Goal: Task Accomplishment & Management: Use online tool/utility

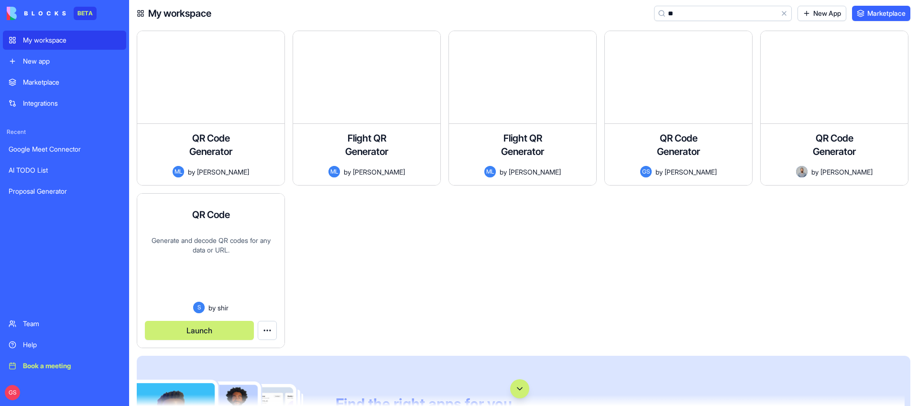
type input "**"
click at [204, 333] on button "Launch" at bounding box center [199, 330] width 109 height 19
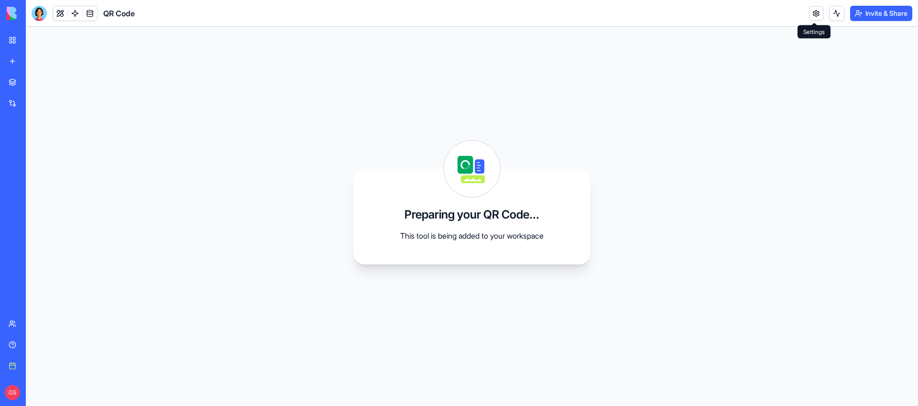
click at [816, 10] on link at bounding box center [816, 13] width 14 height 14
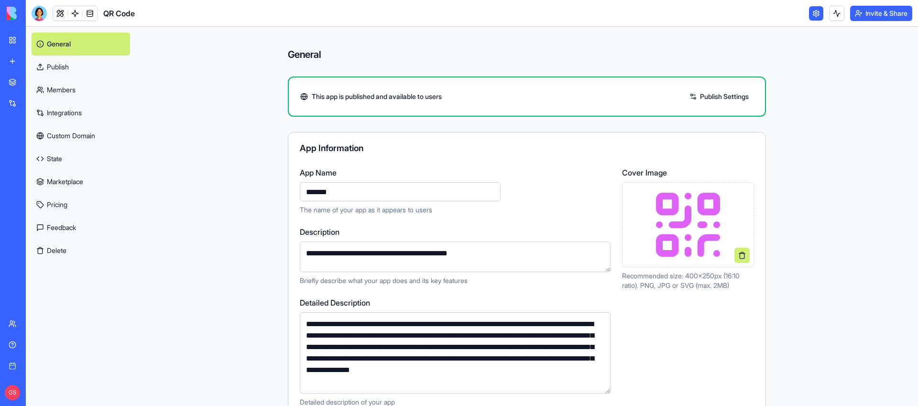
click at [69, 198] on link "Pricing" at bounding box center [81, 204] width 98 height 23
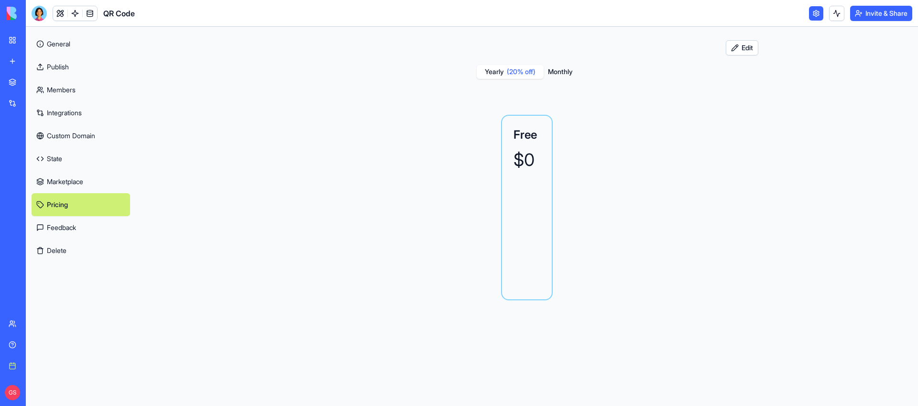
click at [66, 61] on link "Publish" at bounding box center [81, 66] width 98 height 23
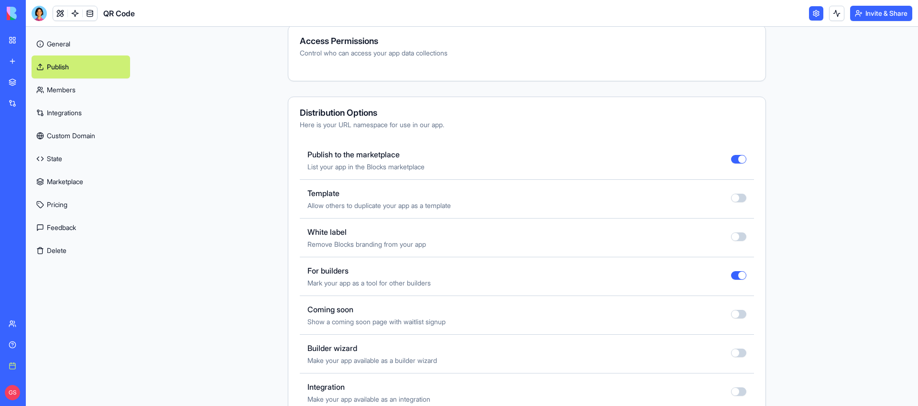
scroll to position [241, 0]
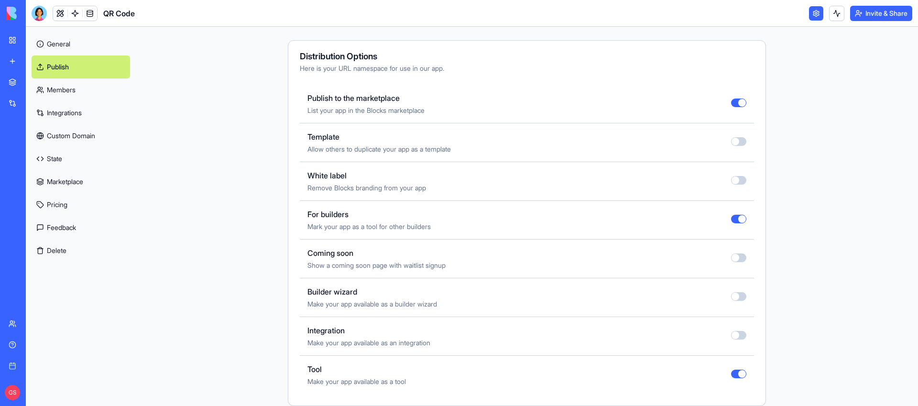
click at [743, 213] on div "For builders Mark your app as a tool for other builders" at bounding box center [527, 220] width 454 height 39
click at [738, 222] on button "button" at bounding box center [738, 219] width 15 height 9
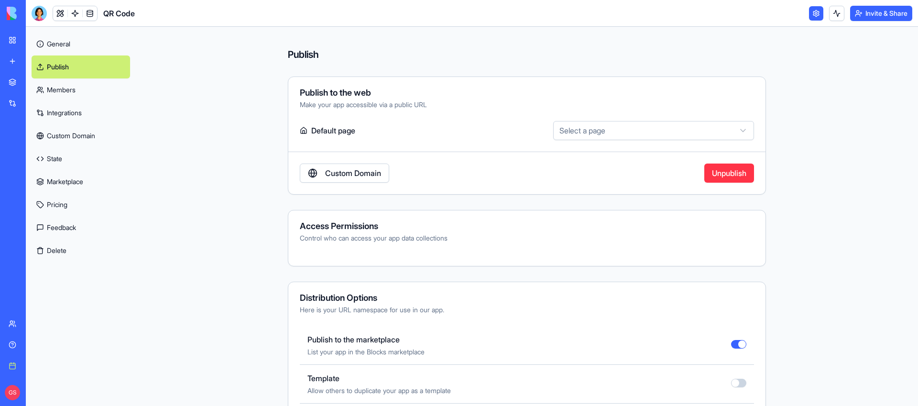
type button "on"
click at [897, 12] on html "BETA My workspace New app Marketplace Integrations Recent Google Meet Connector…" at bounding box center [459, 203] width 918 height 406
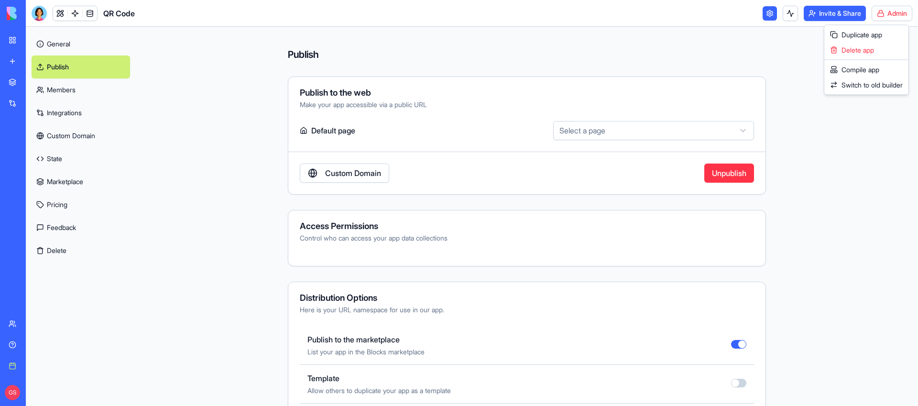
click at [166, 45] on html "BETA My workspace New app Marketplace Integrations Recent Google Meet Connector…" at bounding box center [459, 203] width 918 height 406
click at [18, 43] on link "My workspace" at bounding box center [22, 40] width 38 height 19
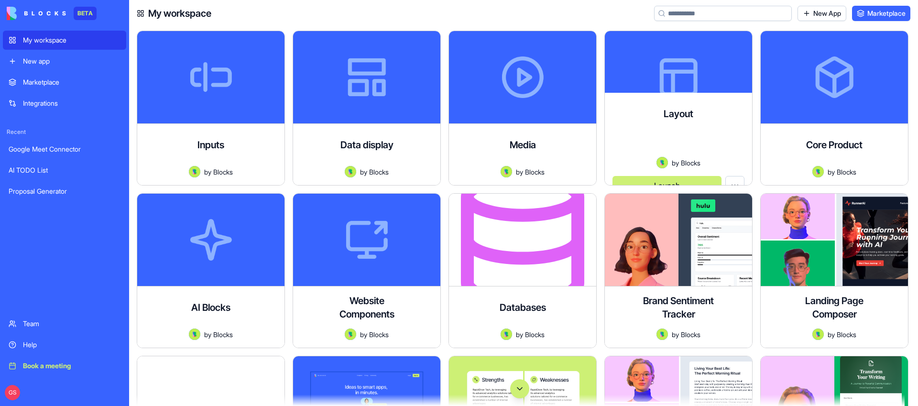
click at [714, 11] on input at bounding box center [723, 13] width 138 height 15
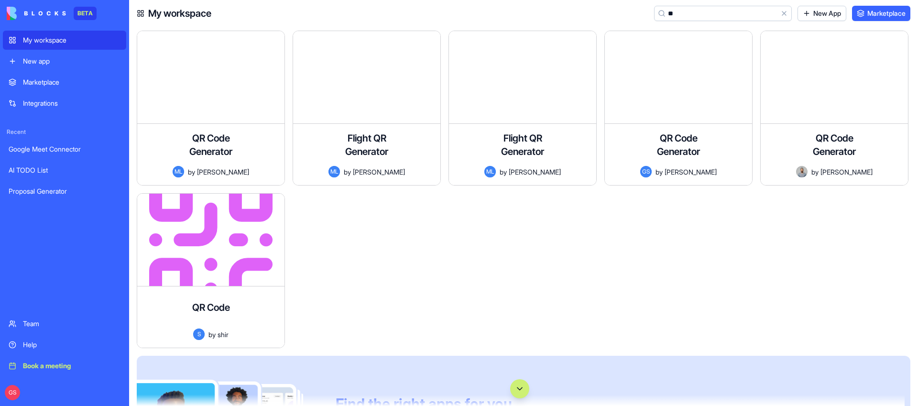
type input "*"
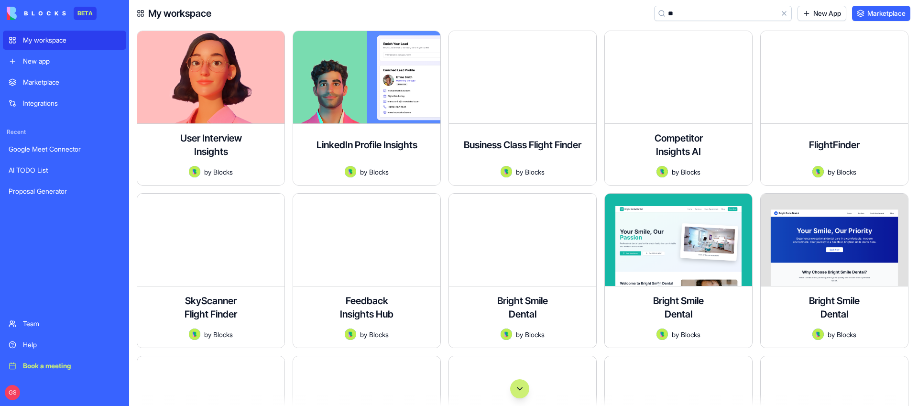
type input "*"
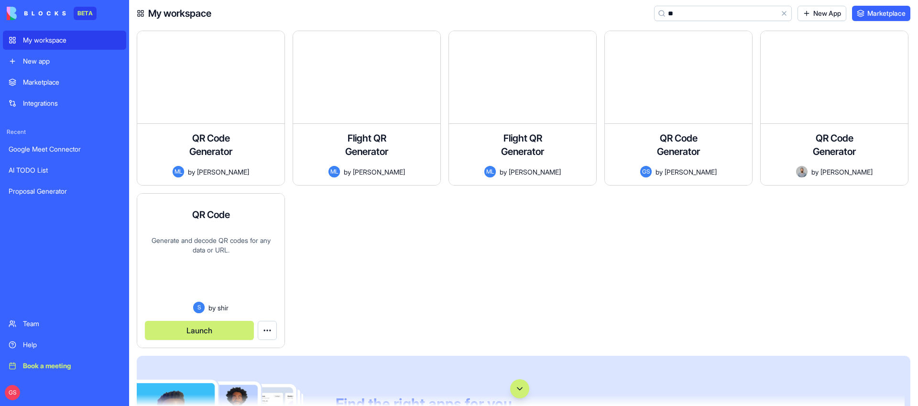
type input "**"
click at [267, 330] on html "BETA My workspace New app Marketplace Integrations Recent Google Meet Connector…" at bounding box center [459, 203] width 918 height 406
click at [214, 334] on button "Launch" at bounding box center [199, 330] width 109 height 19
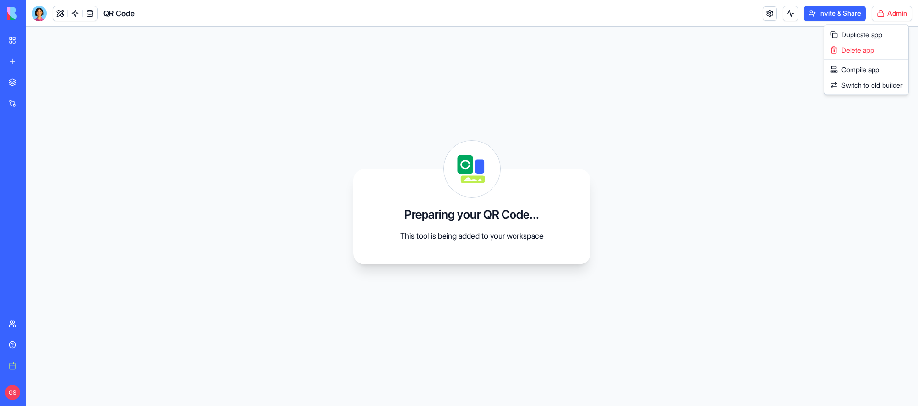
click at [883, 9] on html "BETA My workspace New app Marketplace Integrations Recent Google Meet Connector…" at bounding box center [459, 203] width 918 height 406
click at [881, 32] on span "Duplicate app" at bounding box center [861, 35] width 41 height 10
click at [770, 14] on html "BETA My workspace New app Marketplace Integrations Recent Proposal Generator Ne…" at bounding box center [459, 203] width 918 height 406
click at [769, 13] on link at bounding box center [769, 13] width 14 height 14
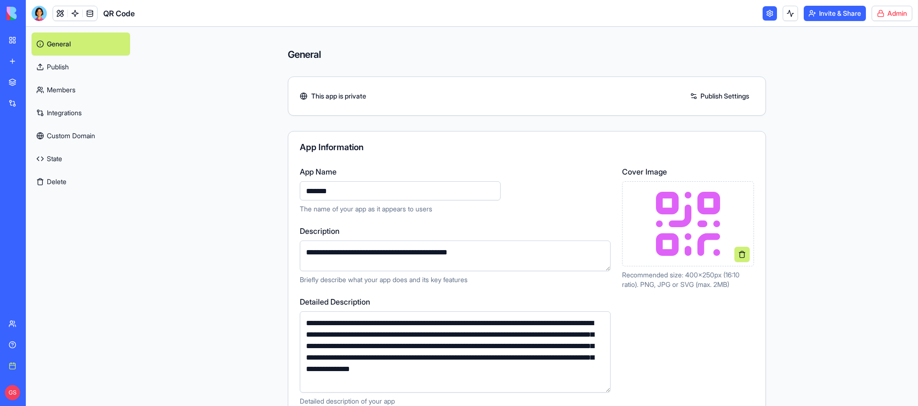
click at [406, 187] on input "*******" at bounding box center [400, 190] width 201 height 19
type input "********"
click at [442, 252] on textarea "**********" at bounding box center [455, 255] width 311 height 31
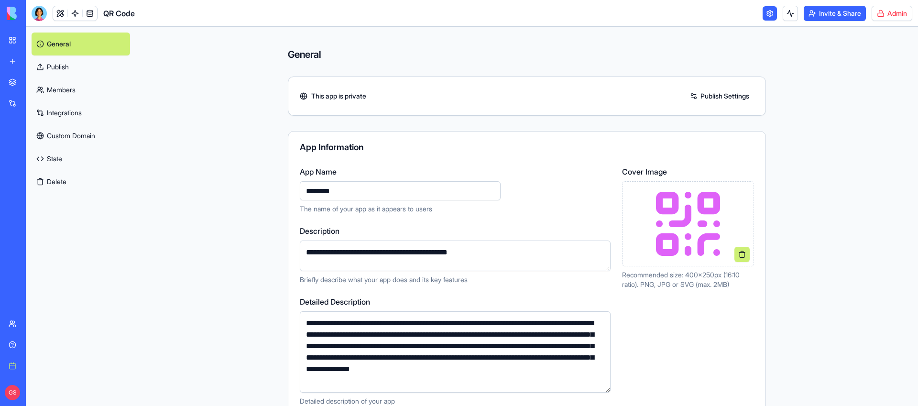
click at [442, 252] on textarea "**********" at bounding box center [455, 255] width 311 height 31
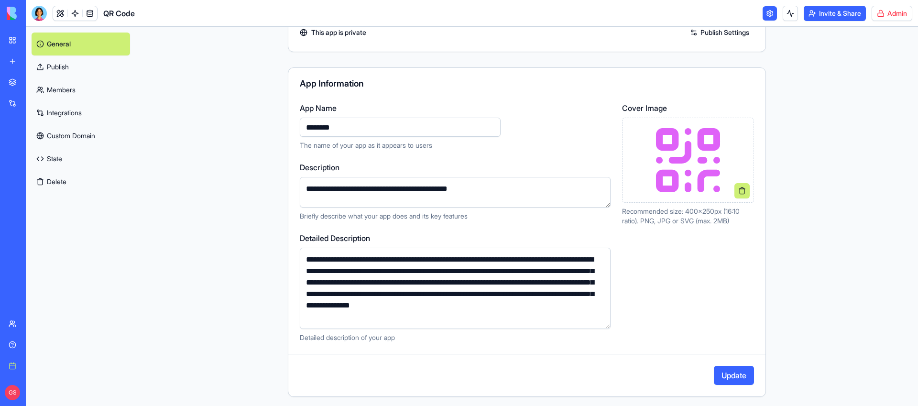
scroll to position [70, 0]
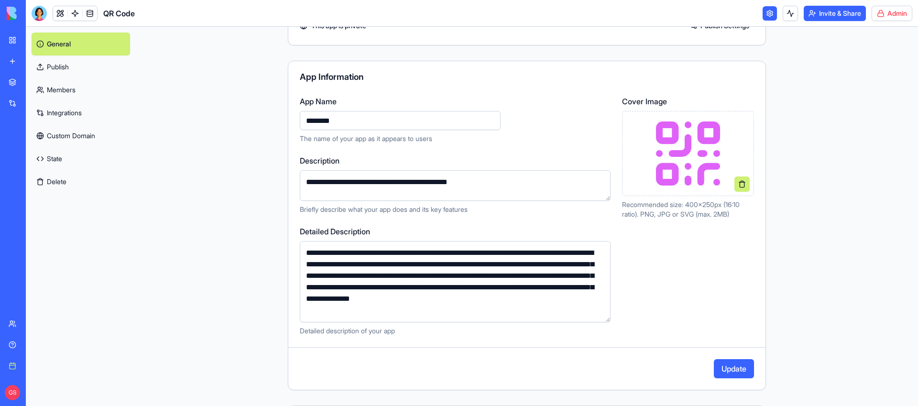
click at [726, 368] on button "Update" at bounding box center [734, 368] width 40 height 19
click at [57, 162] on link "State" at bounding box center [81, 158] width 98 height 23
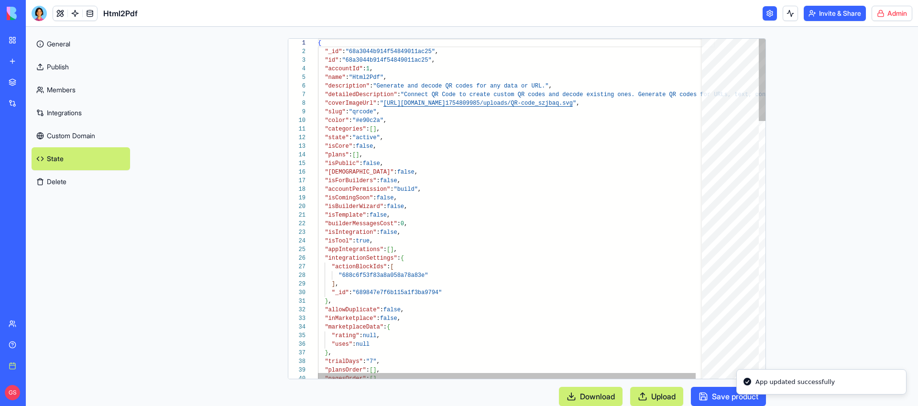
scroll to position [52, 0]
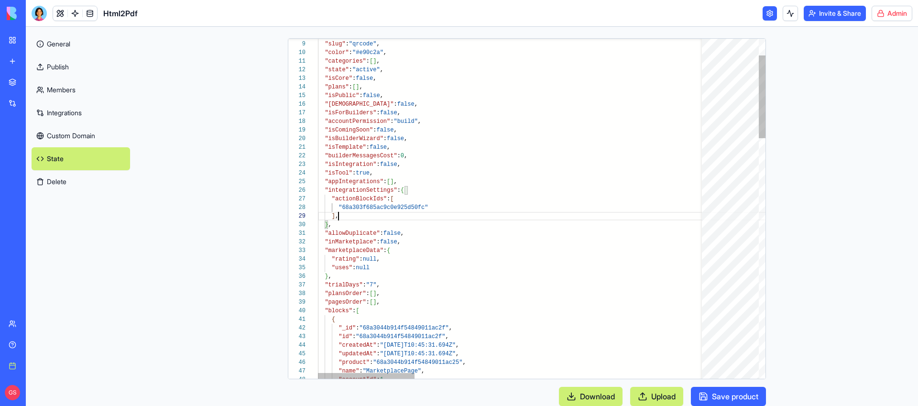
scroll to position [69, 17]
click at [729, 395] on button "Save product" at bounding box center [728, 396] width 75 height 19
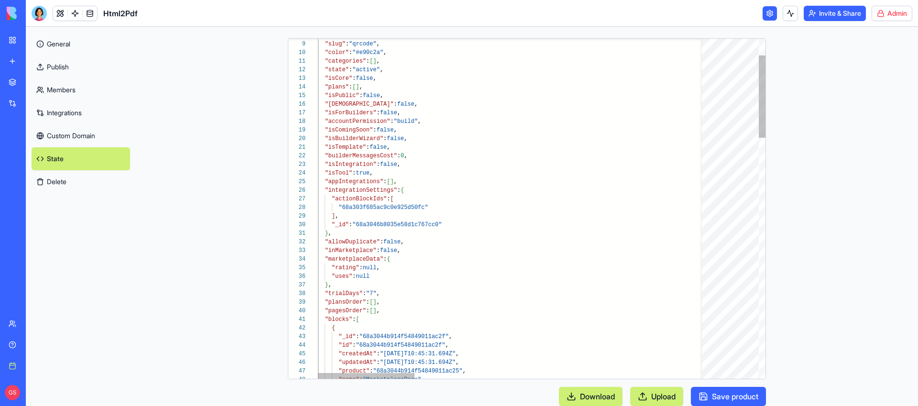
type textarea "**********"
click at [738, 387] on button "Save product" at bounding box center [728, 396] width 75 height 19
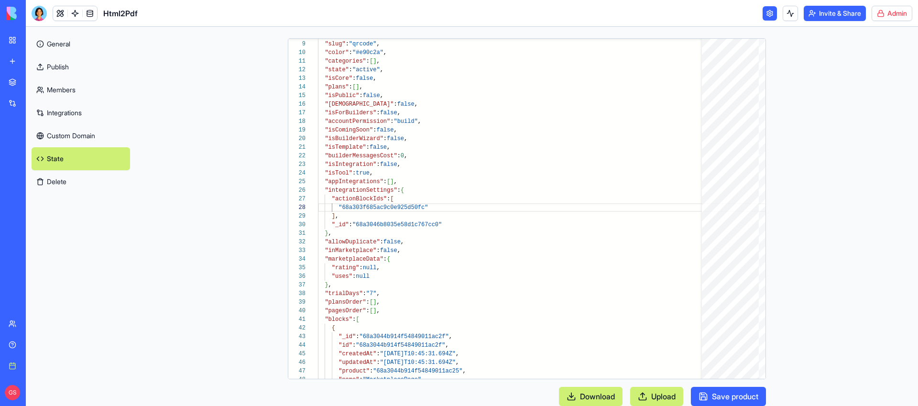
click at [745, 395] on button "Save product" at bounding box center [728, 396] width 75 height 19
click at [65, 63] on link "Publish" at bounding box center [81, 66] width 98 height 23
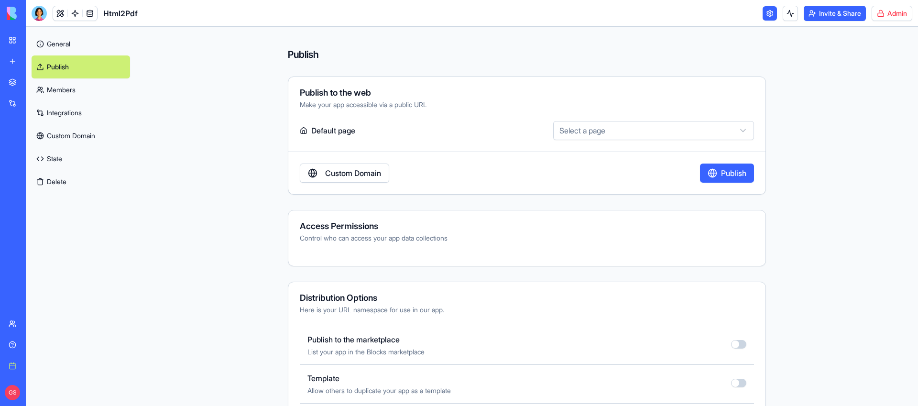
click at [77, 47] on link "General" at bounding box center [81, 43] width 98 height 23
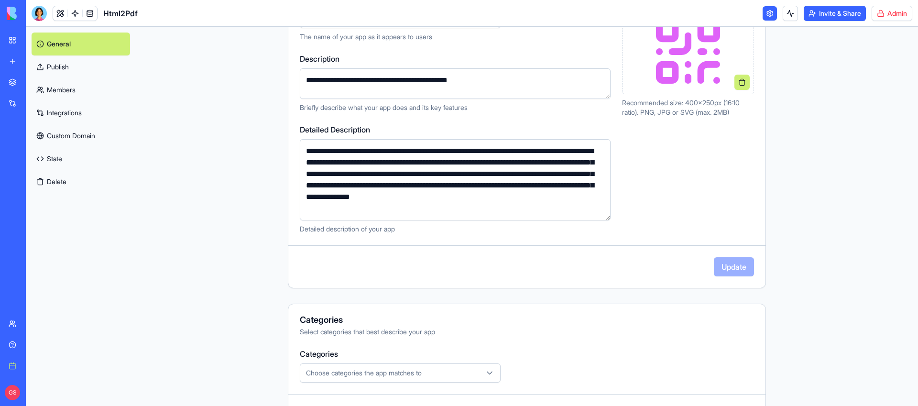
scroll to position [202, 0]
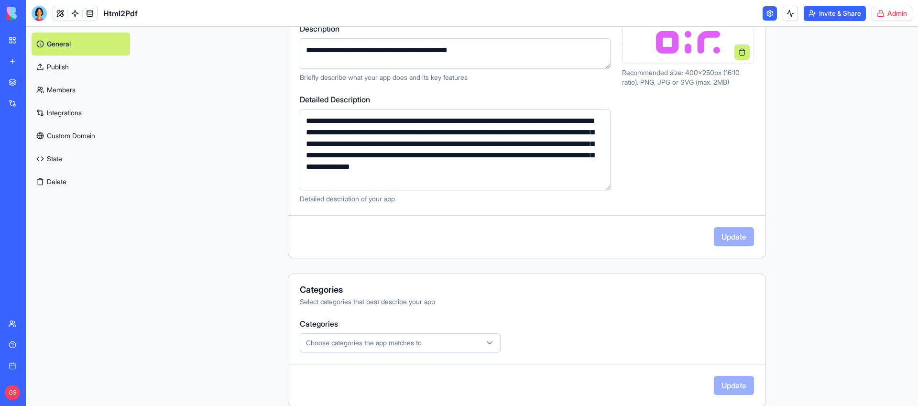
click at [64, 65] on link "Publish" at bounding box center [81, 66] width 98 height 23
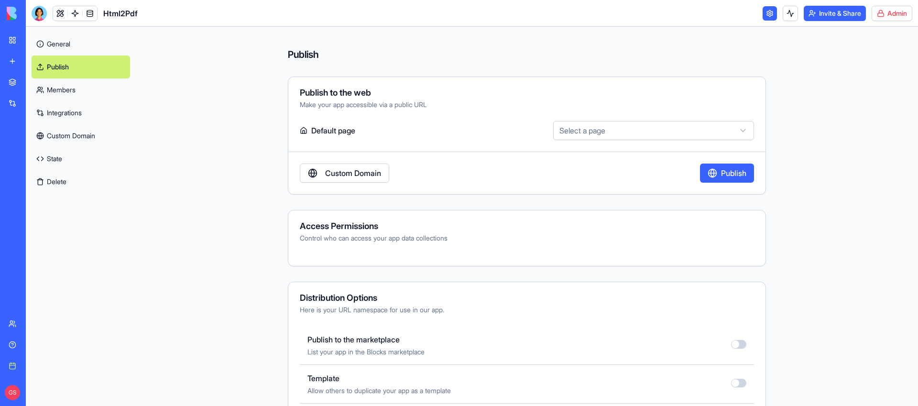
scroll to position [241, 0]
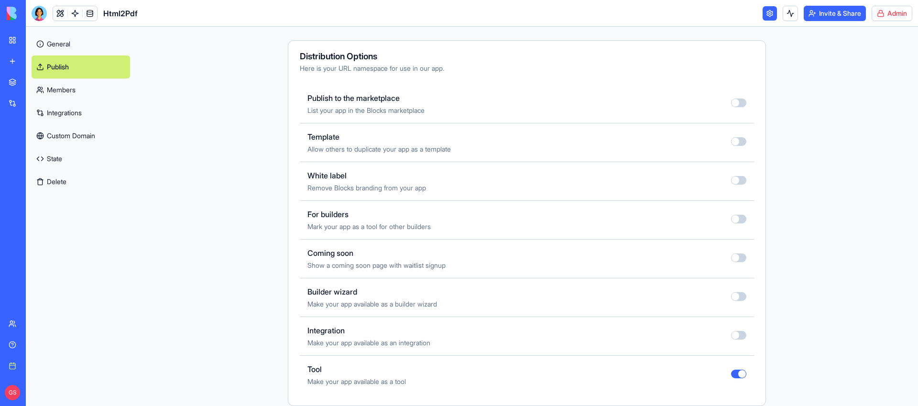
click at [72, 83] on link "Members" at bounding box center [81, 89] width 98 height 23
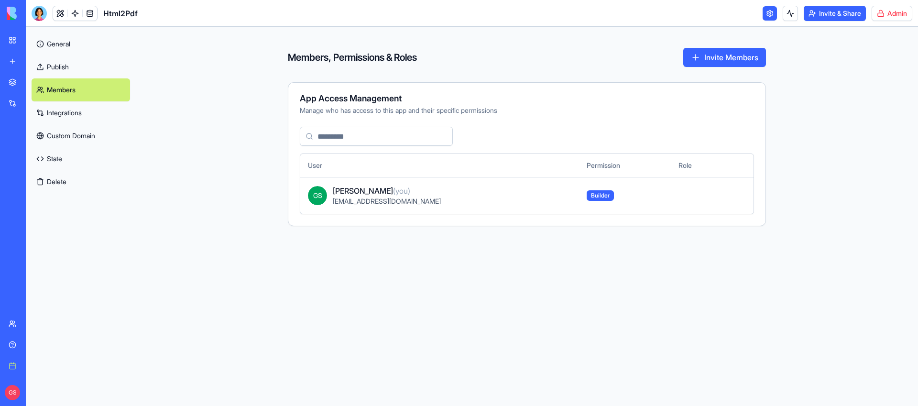
click at [74, 109] on link "Integrations" at bounding box center [81, 112] width 98 height 23
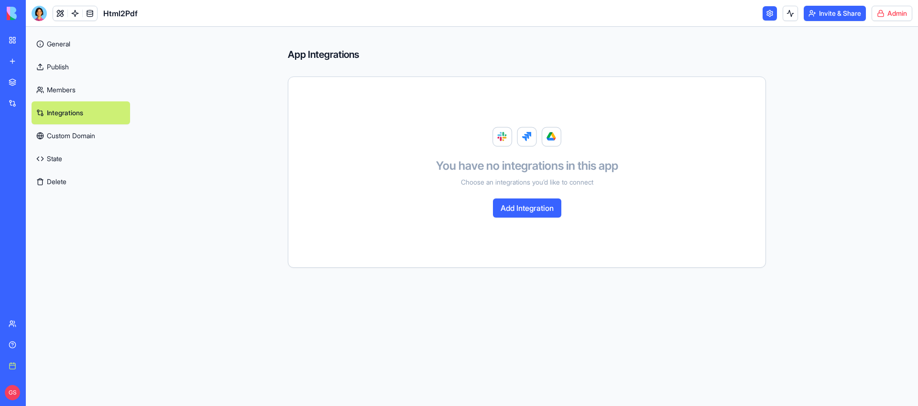
click at [92, 131] on link "Custom Domain" at bounding box center [81, 135] width 98 height 23
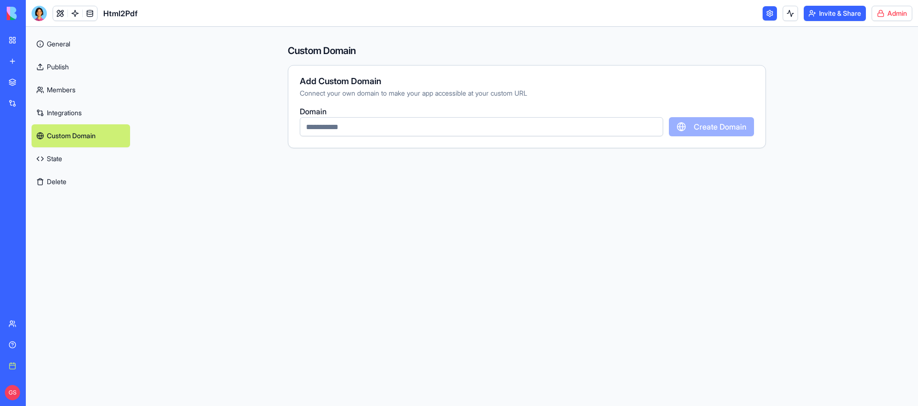
click at [76, 155] on link "State" at bounding box center [81, 158] width 98 height 23
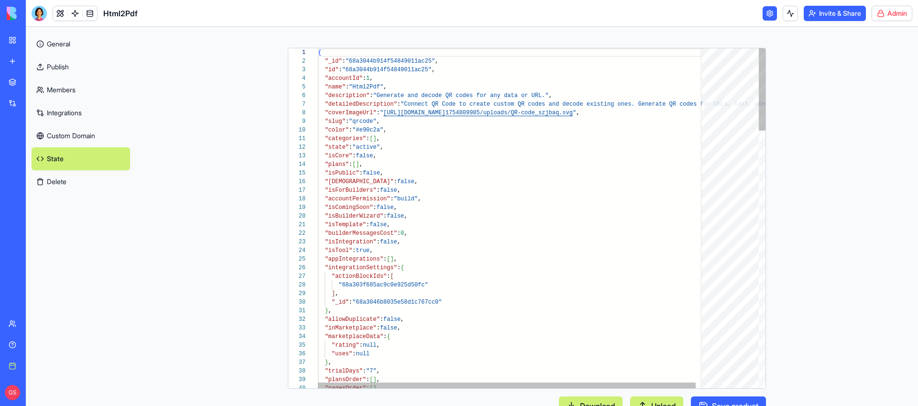
scroll to position [52, 0]
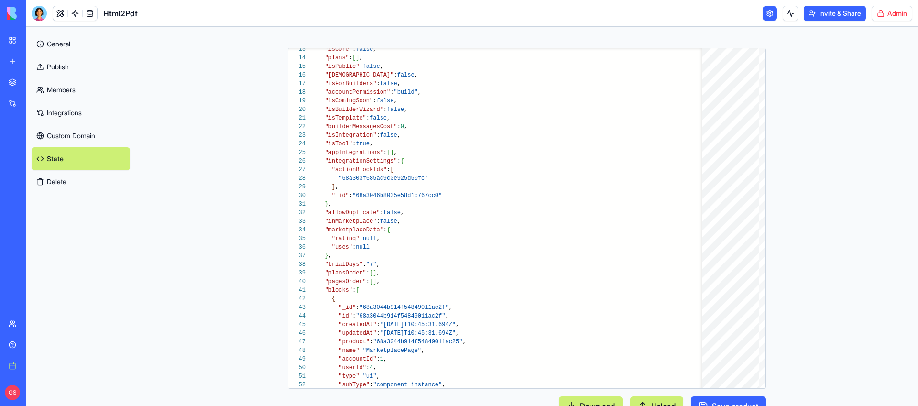
type textarea "**********"
click at [740, 400] on button "Save product" at bounding box center [728, 405] width 75 height 19
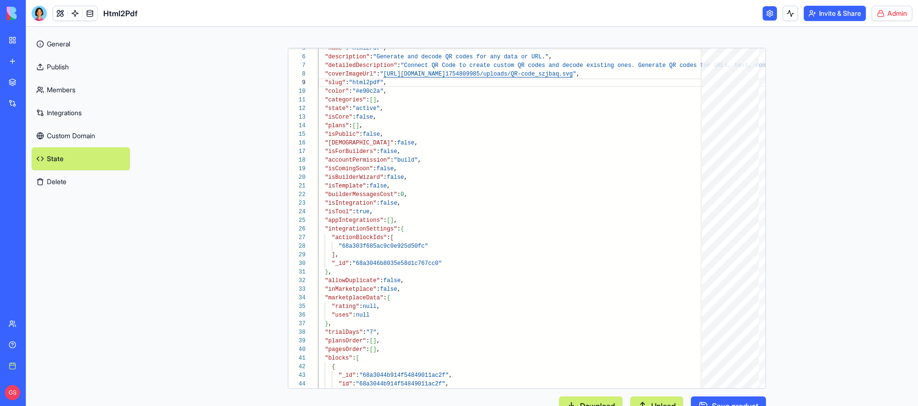
click at [78, 63] on link "Publish" at bounding box center [81, 66] width 98 height 23
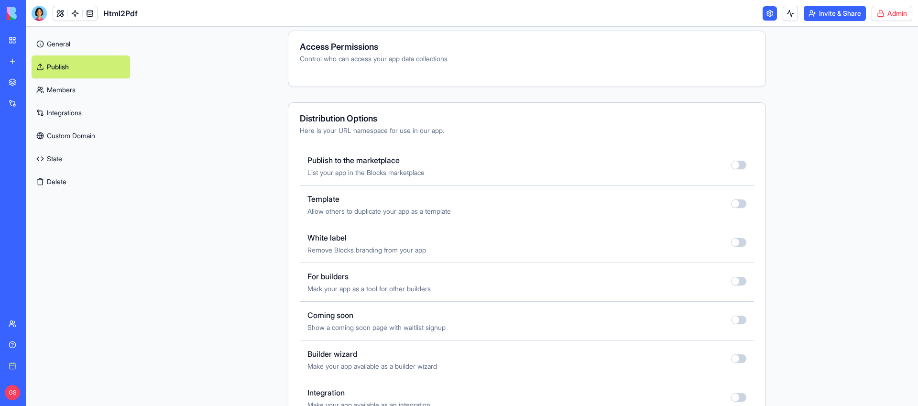
scroll to position [241, 0]
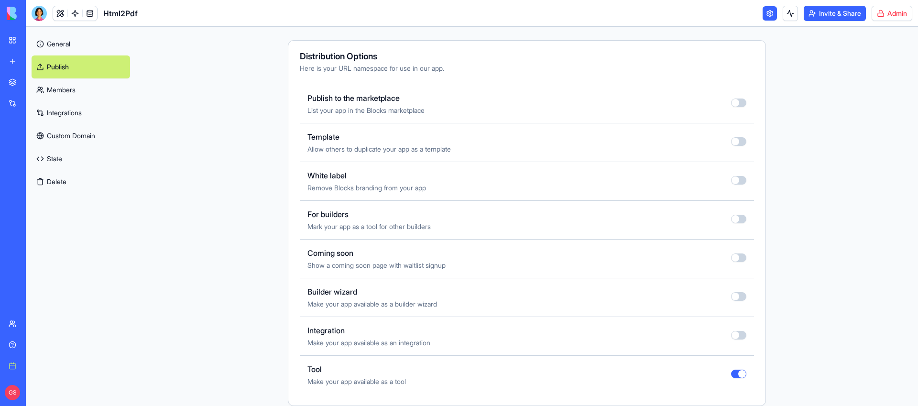
click at [737, 99] on button "button" at bounding box center [738, 102] width 15 height 9
click at [71, 154] on link "State" at bounding box center [81, 158] width 98 height 23
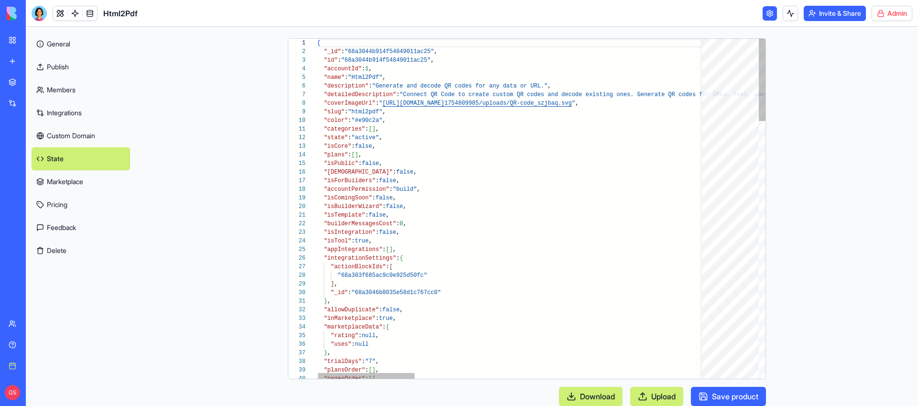
scroll to position [43, 62]
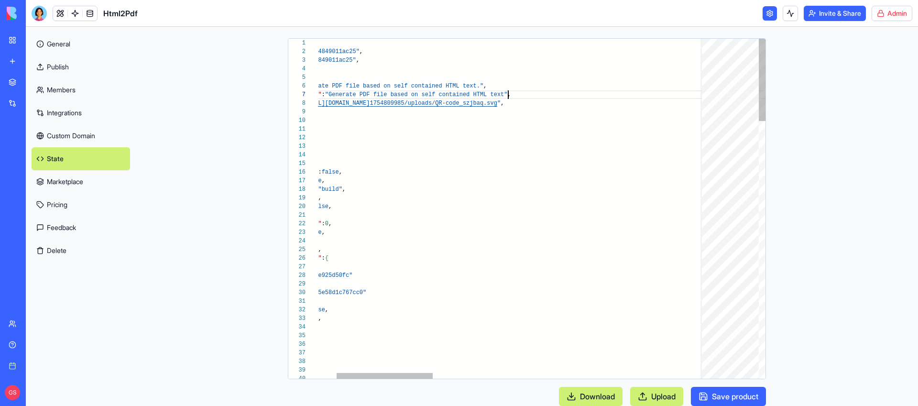
scroll to position [52, 270]
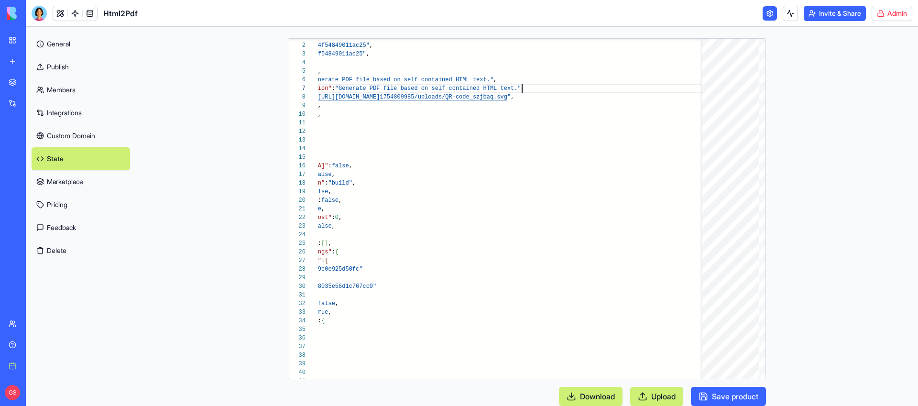
click at [727, 393] on button "Save product" at bounding box center [728, 396] width 75 height 19
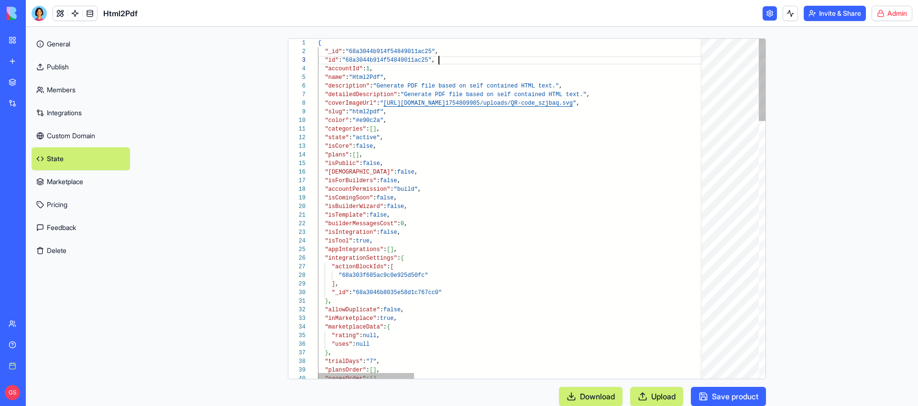
scroll to position [17, 121]
type textarea "**********"
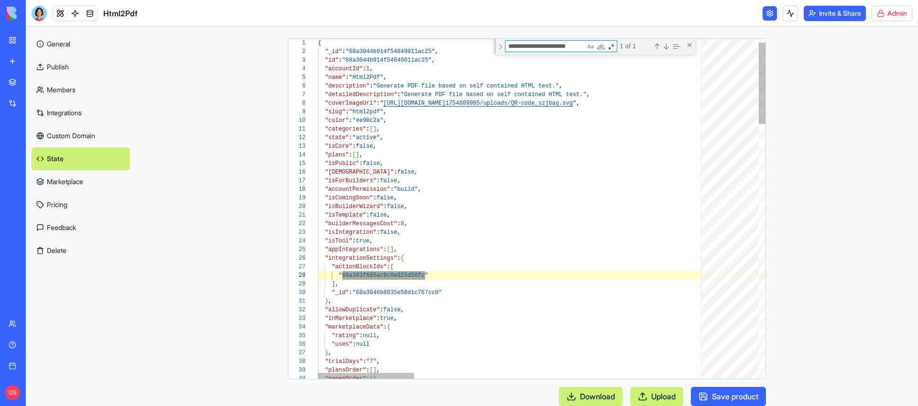
type textarea "**********"
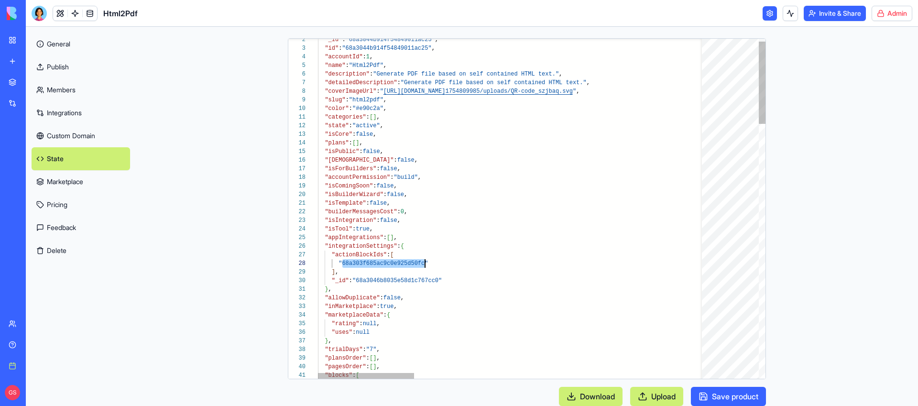
type textarea "**********"
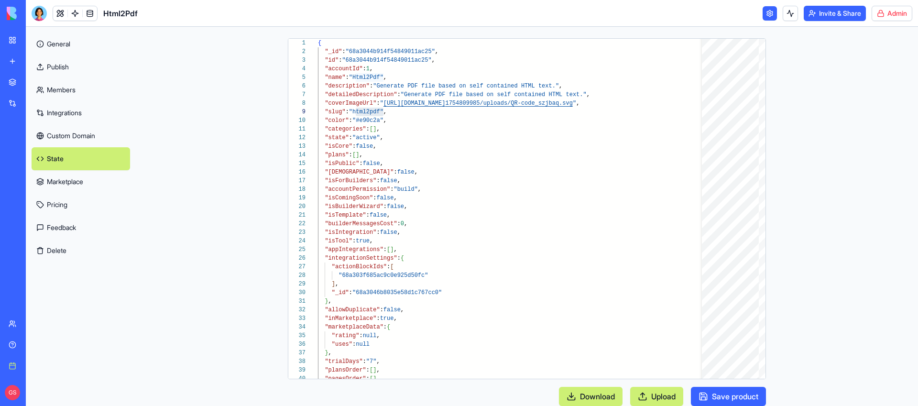
click at [69, 59] on link "Publish" at bounding box center [81, 66] width 98 height 23
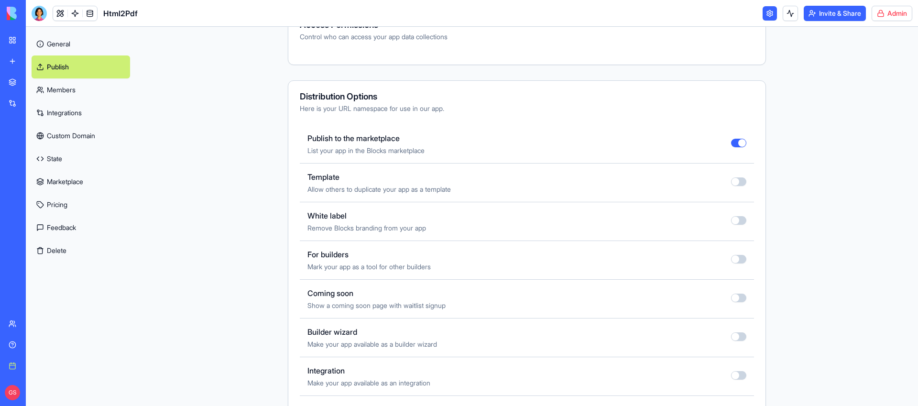
scroll to position [241, 0]
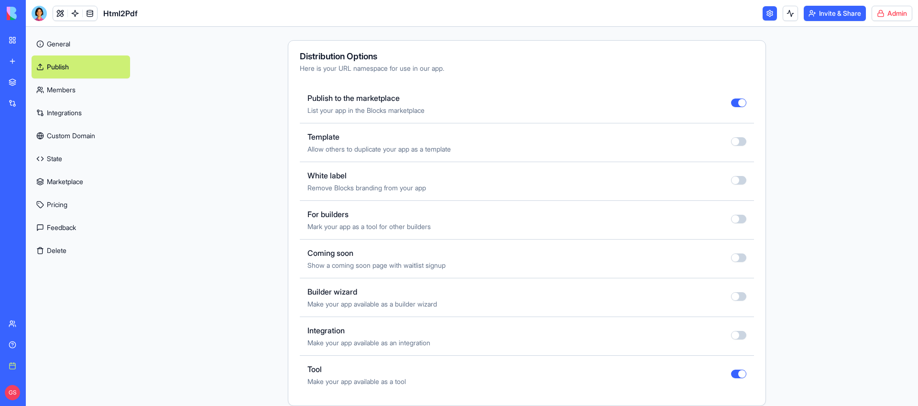
click at [733, 105] on button "button" at bounding box center [738, 102] width 15 height 9
click at [737, 101] on button "button" at bounding box center [738, 102] width 15 height 9
click at [64, 159] on link "State" at bounding box center [81, 158] width 98 height 23
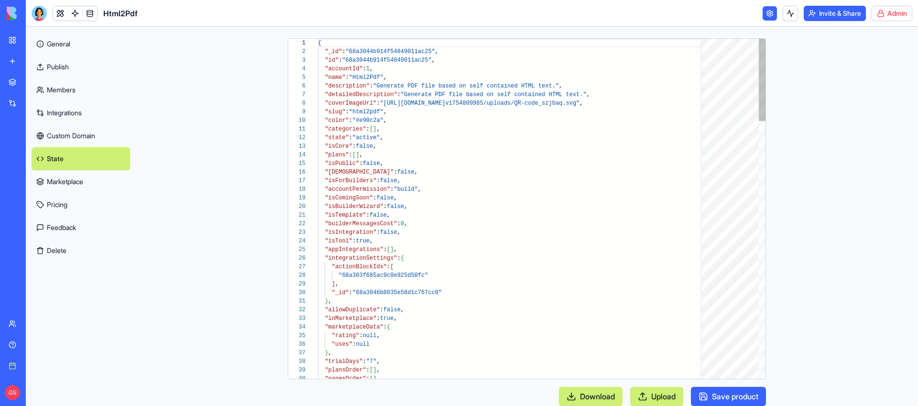
scroll to position [86, 0]
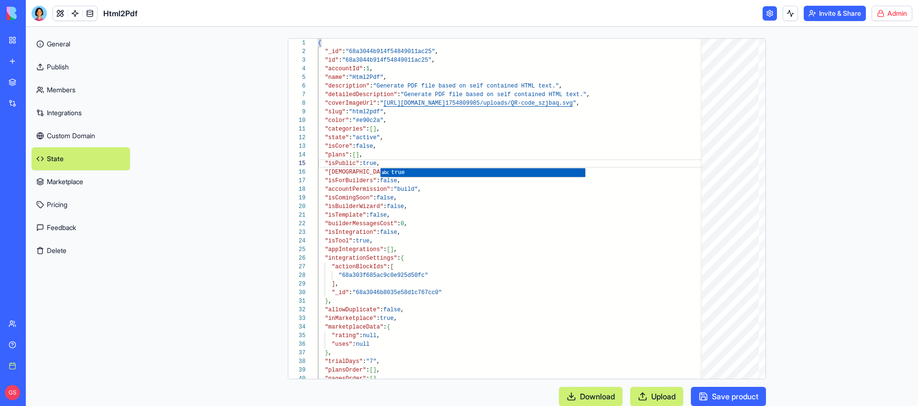
type textarea "**********"
click at [730, 397] on button "Save product" at bounding box center [728, 396] width 75 height 19
click at [51, 58] on link "Publish" at bounding box center [81, 66] width 98 height 23
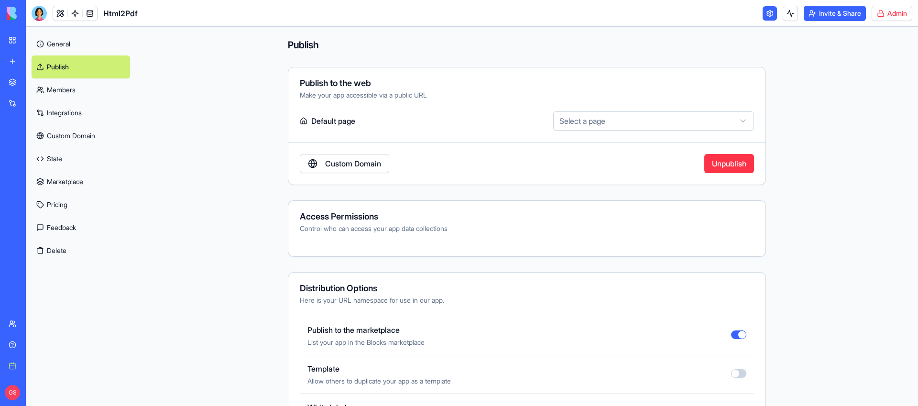
click at [744, 332] on button "button" at bounding box center [738, 334] width 15 height 9
click at [738, 333] on button "button" at bounding box center [738, 334] width 15 height 9
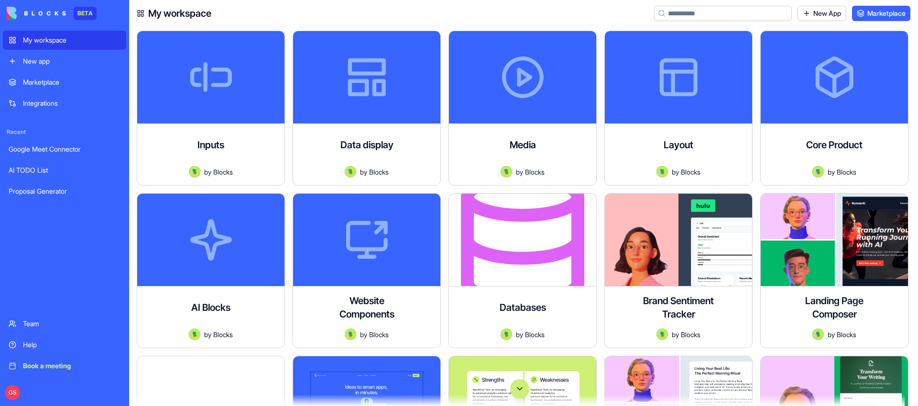
click at [715, 12] on input at bounding box center [723, 13] width 138 height 15
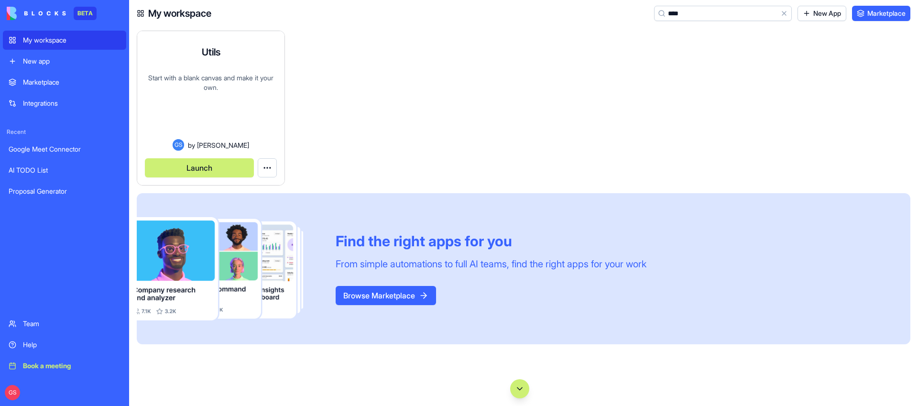
type input "****"
click at [189, 171] on button "Launch" at bounding box center [199, 167] width 109 height 19
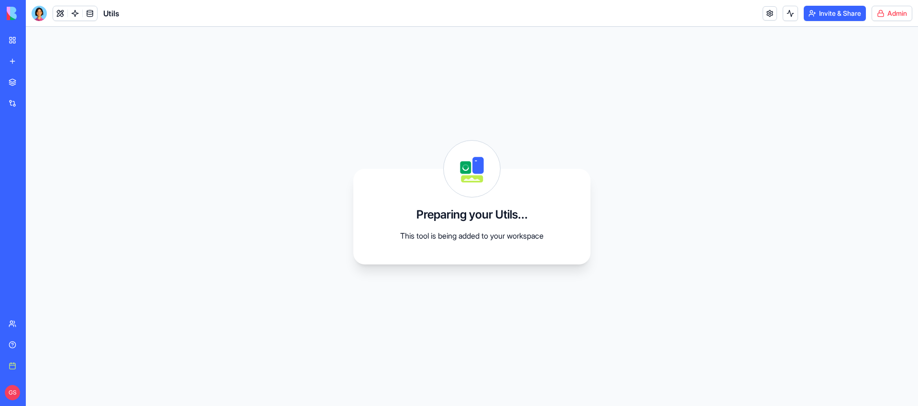
click at [884, 15] on html "BETA My workspace New app Marketplace Integrations Recent Google Meet Connector…" at bounding box center [459, 203] width 918 height 406
click at [871, 82] on span "Switch to old builder" at bounding box center [871, 85] width 61 height 10
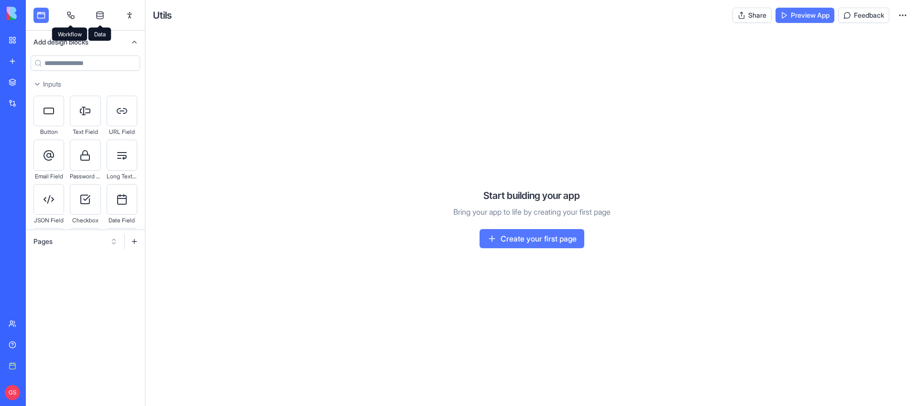
click at [77, 11] on link at bounding box center [70, 15] width 15 height 15
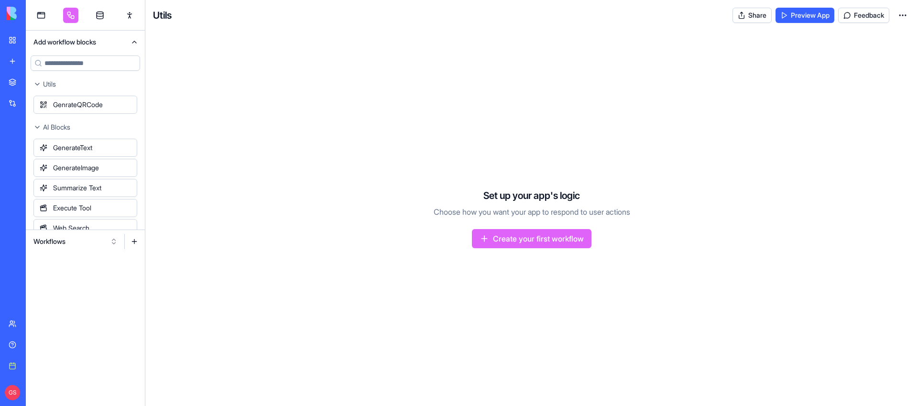
click at [109, 241] on button "Workflows" at bounding box center [76, 241] width 94 height 15
click at [75, 292] on div "Actions" at bounding box center [75, 291] width 91 height 15
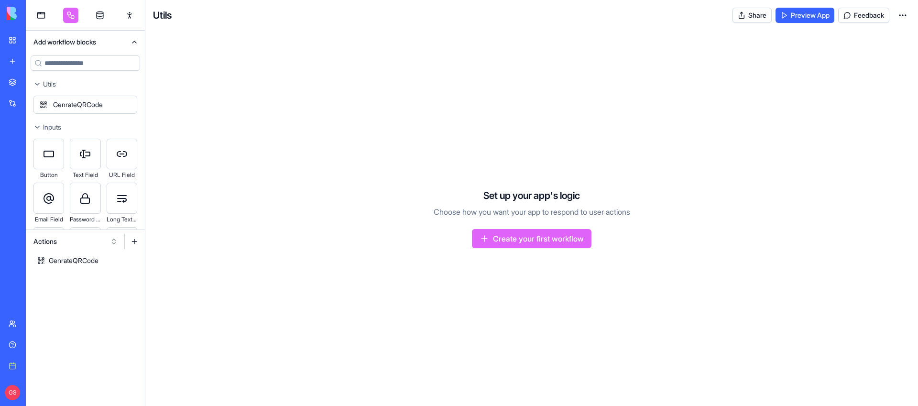
click at [138, 241] on button at bounding box center [134, 241] width 15 height 15
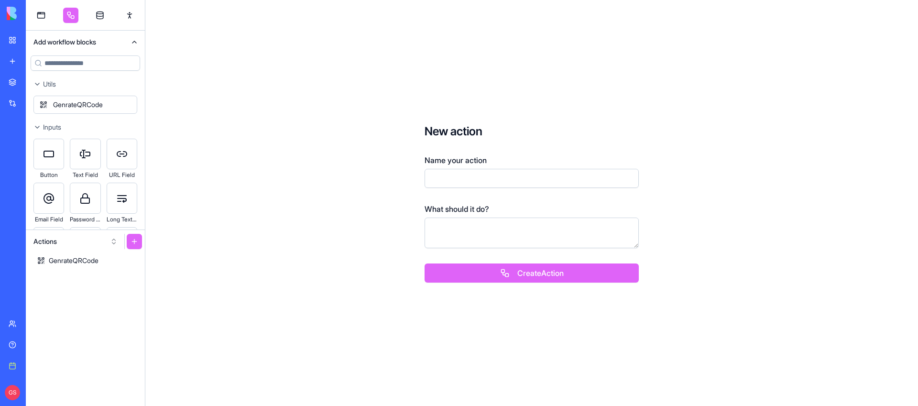
click at [514, 173] on input "Name your action" at bounding box center [531, 178] width 214 height 19
paste input "*********"
type input "*********"
click at [505, 277] on button "Create Action" at bounding box center [531, 272] width 214 height 19
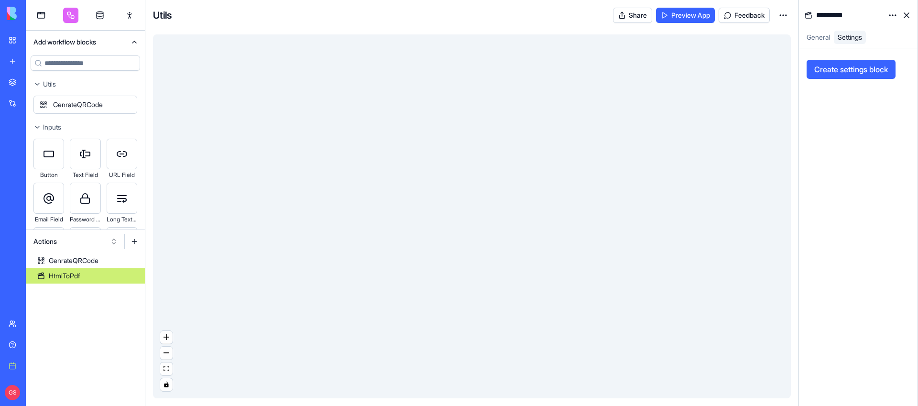
click at [896, 14] on html "BETA My workspace New app Marketplace Integrations Recent Google Meet Connector…" at bounding box center [459, 203] width 918 height 406
click at [857, 36] on span "State" at bounding box center [863, 35] width 15 height 10
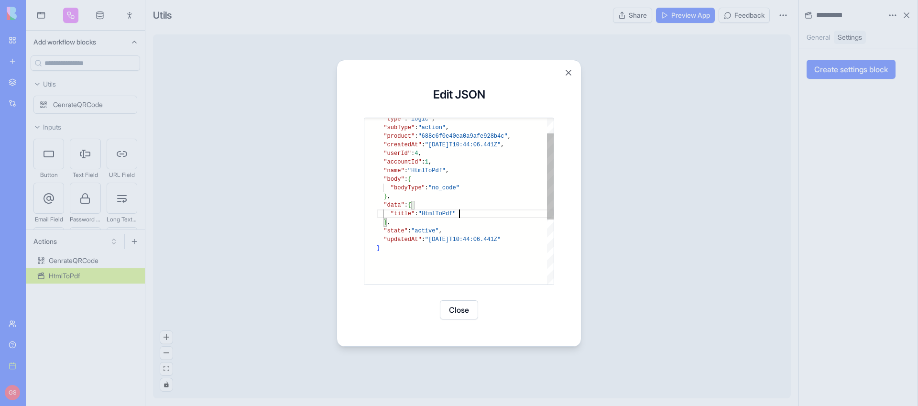
click at [518, 213] on div ""type" : "logic" , "subType" : "action" , "product" : "688c6f0e40ea0a9afe928b4c…" at bounding box center [465, 249] width 177 height 321
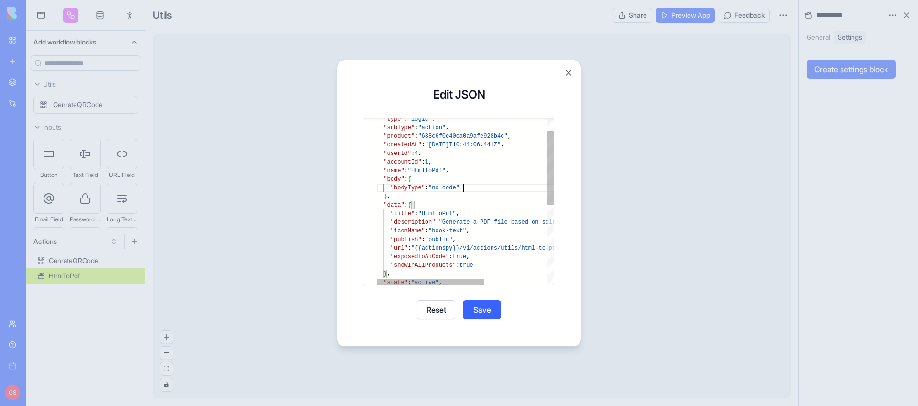
click at [512, 184] on div ""type" : "logic" , "subType" : "action" , "product" : "688c6f0e40ea0a9afe928b4c…" at bounding box center [516, 275] width 279 height 373
type textarea "**********"
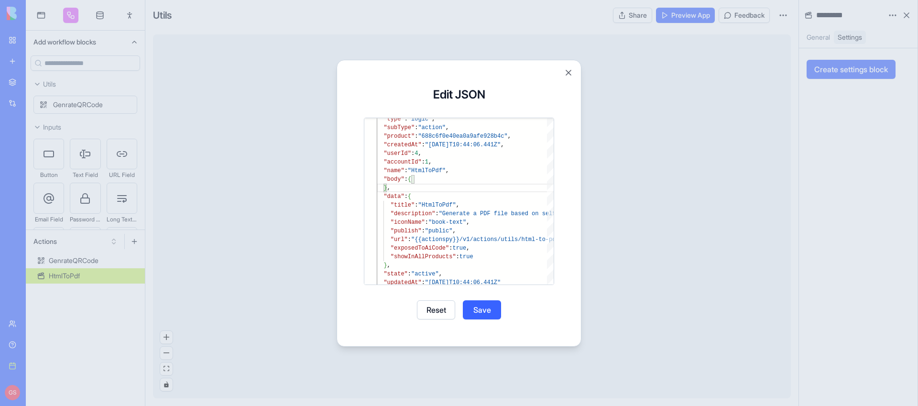
click at [482, 307] on button "Save" at bounding box center [482, 309] width 38 height 19
click at [446, 311] on button "Close" at bounding box center [459, 309] width 38 height 19
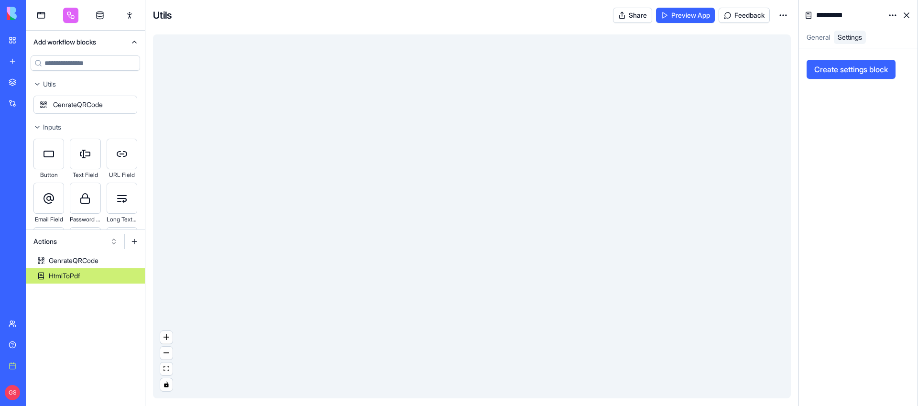
click at [84, 272] on link "HtmlToPdf" at bounding box center [85, 275] width 119 height 15
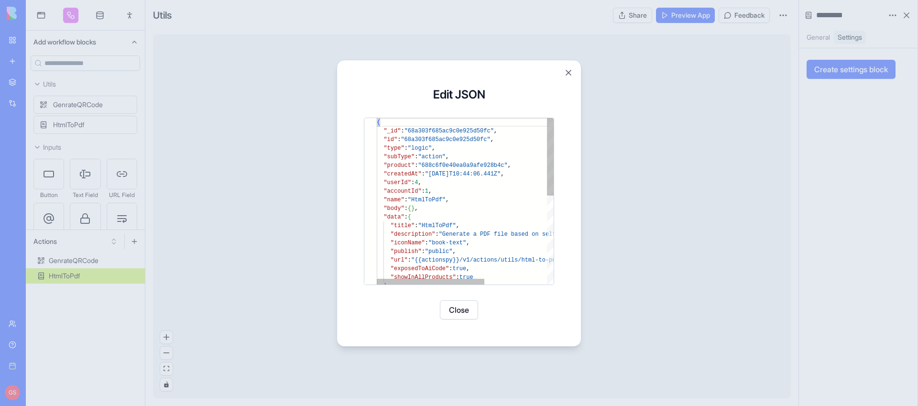
click at [467, 140] on div "{ "_id" : "68a303f685ac9c0e925d50fc" , "id" : "68a303f685ac9c0e925d50fc" , "typ…" at bounding box center [516, 296] width 279 height 356
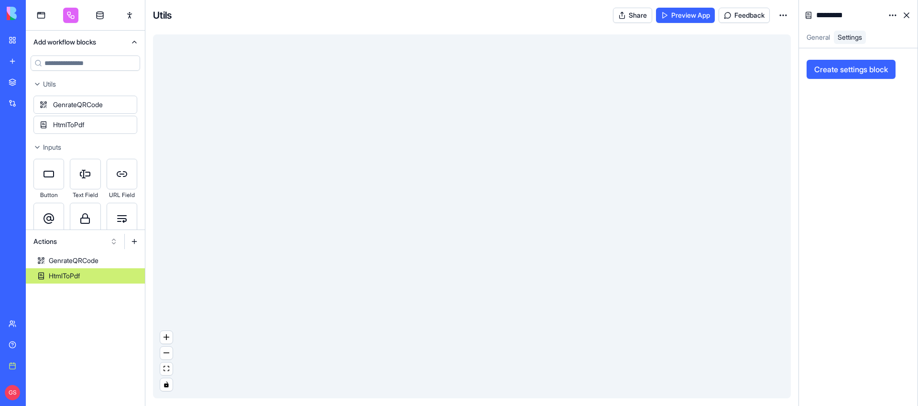
click at [84, 274] on link "HtmlToPdf" at bounding box center [85, 275] width 119 height 15
click at [895, 14] on html "BETA My workspace New app Marketplace Integrations Recent Google Meet Connector…" at bounding box center [459, 203] width 918 height 406
click at [866, 26] on div "State Delete" at bounding box center [869, 42] width 61 height 35
click at [866, 32] on span "State" at bounding box center [863, 35] width 15 height 10
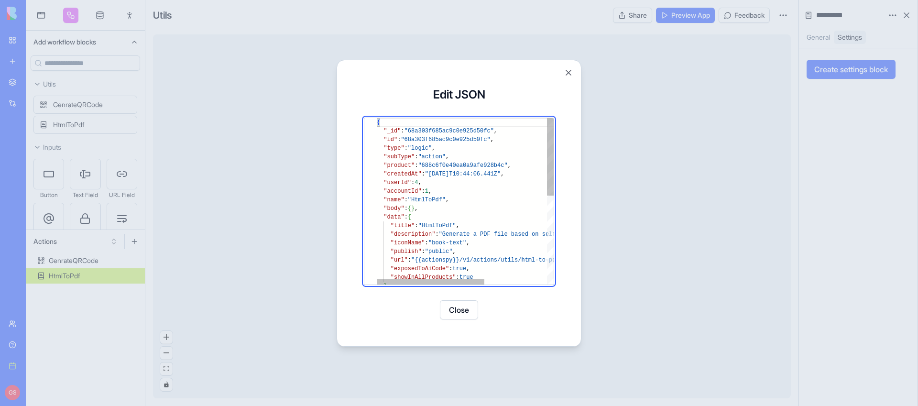
click at [454, 141] on div "{ "_id" : "68a303f685ac9c0e925d50fc" , "id" : "68a303f685ac9c0e925d50fc" , "typ…" at bounding box center [516, 296] width 279 height 356
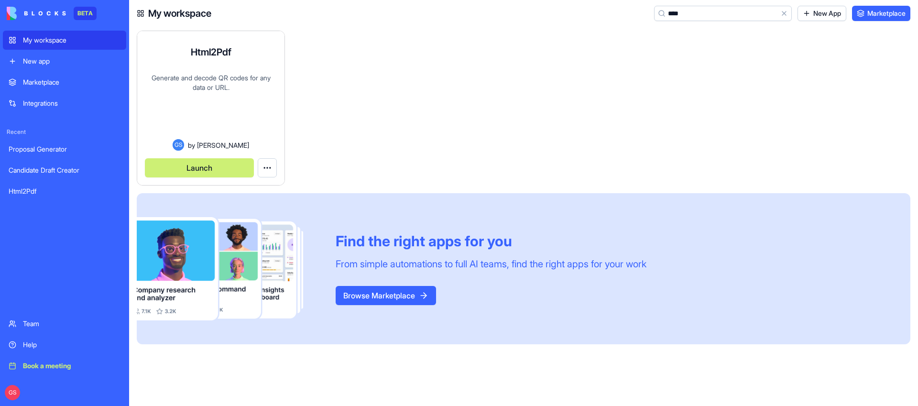
type input "****"
click at [194, 167] on button "Launch" at bounding box center [199, 167] width 109 height 19
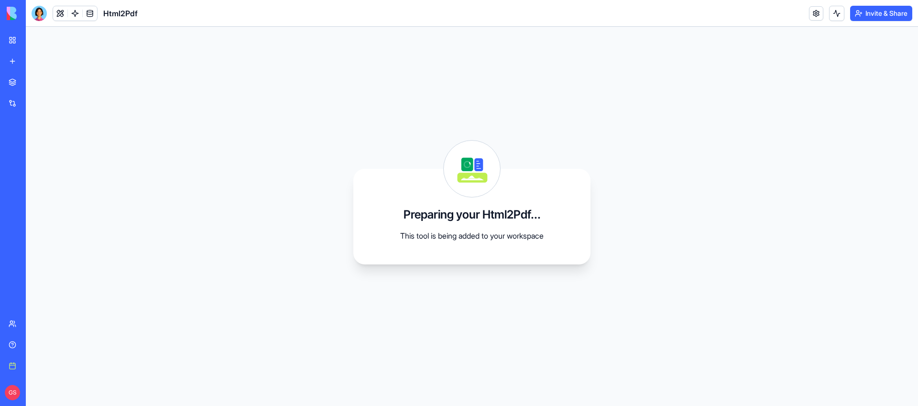
click at [35, 43] on div "My workspace" at bounding box center [29, 40] width 12 height 10
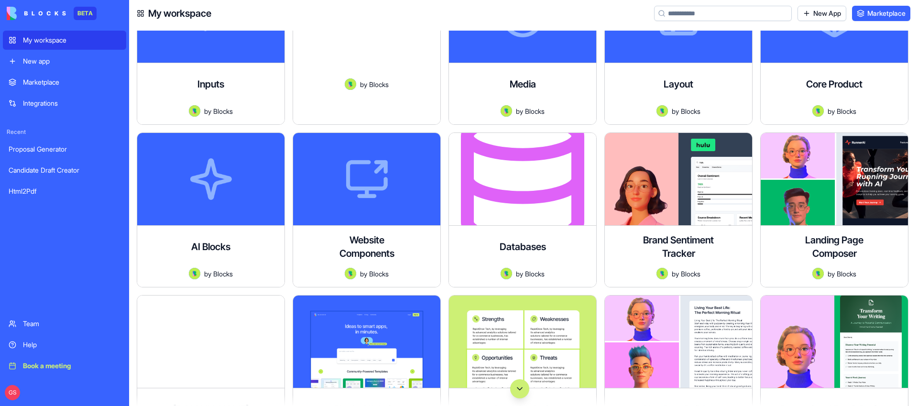
scroll to position [63, 0]
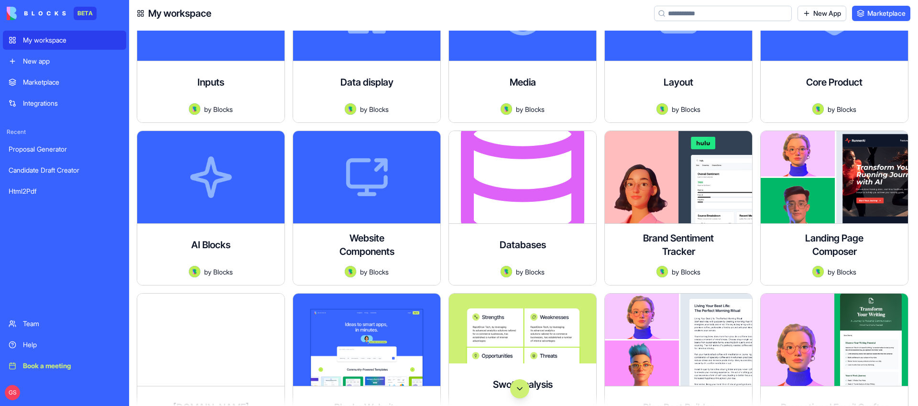
click at [523, 387] on button "Scroll to bottom" at bounding box center [519, 388] width 19 height 19
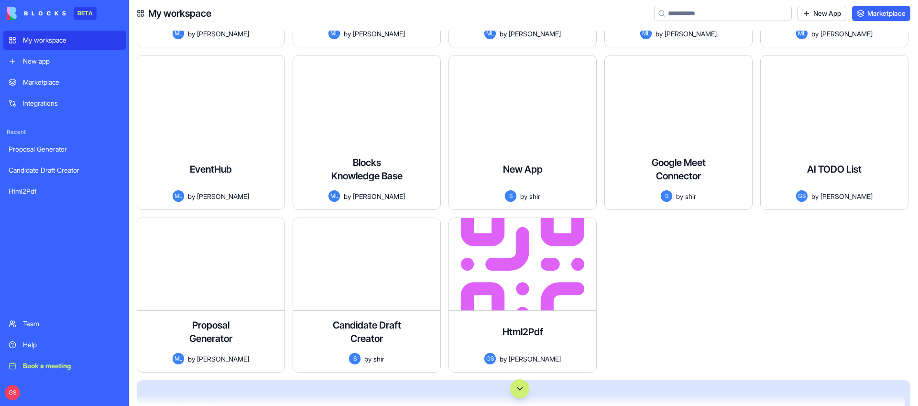
scroll to position [55224, 0]
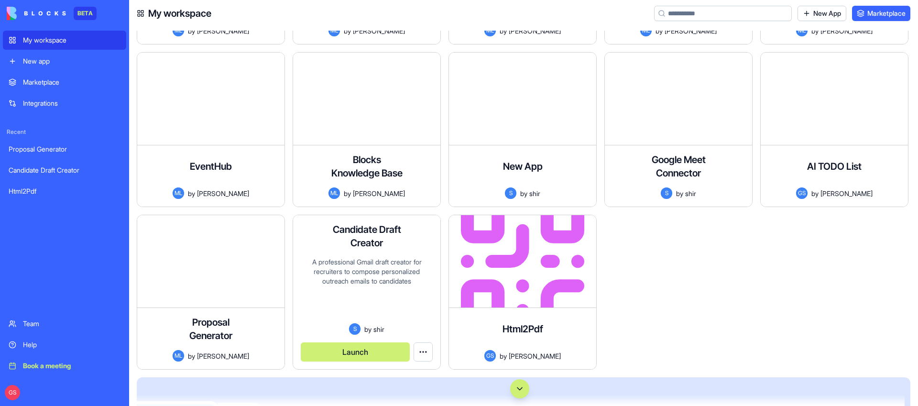
click at [349, 351] on button "Launch" at bounding box center [355, 351] width 109 height 19
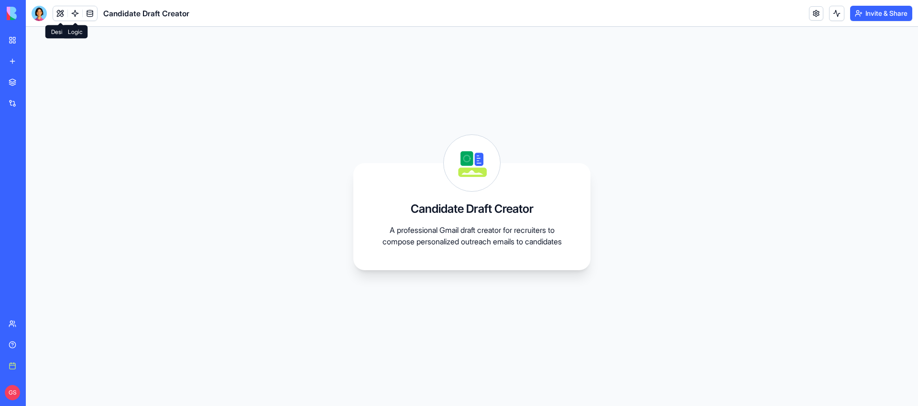
click at [81, 10] on link at bounding box center [75, 13] width 14 height 14
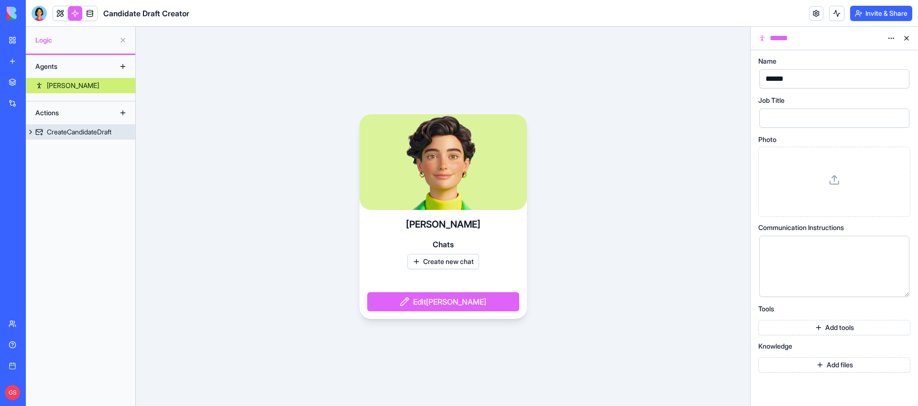
click at [78, 128] on div "CreateCandidateDraft" at bounding box center [79, 132] width 65 height 10
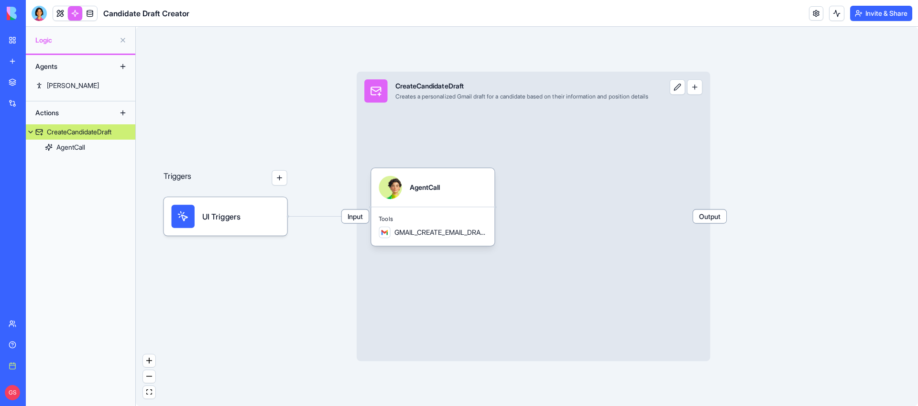
click at [702, 86] on button "button" at bounding box center [694, 86] width 15 height 15
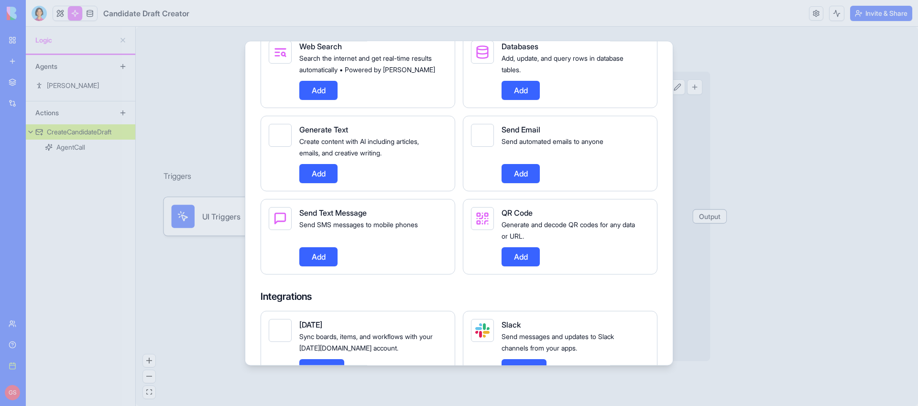
scroll to position [540, 0]
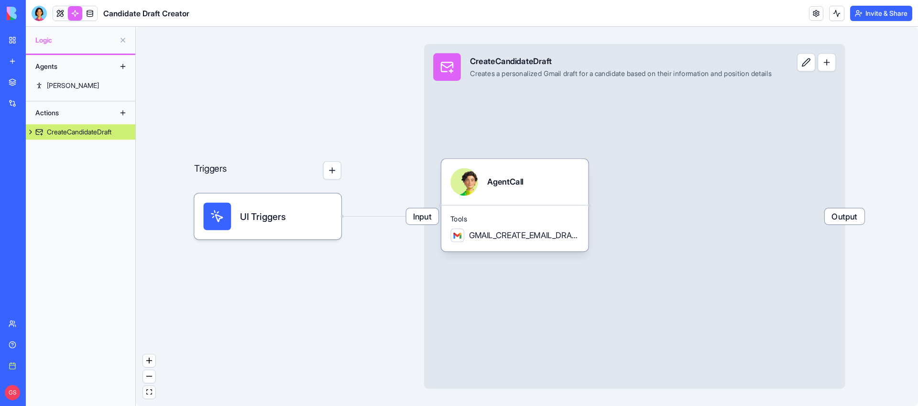
click at [835, 65] on button "button" at bounding box center [826, 62] width 18 height 18
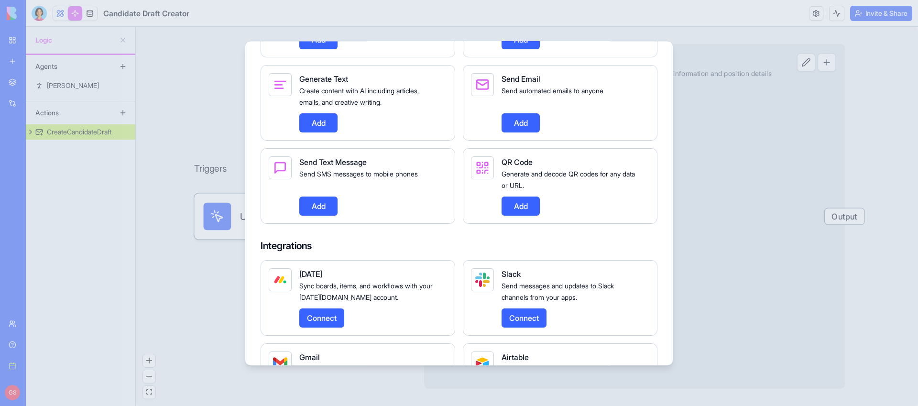
scroll to position [594, 0]
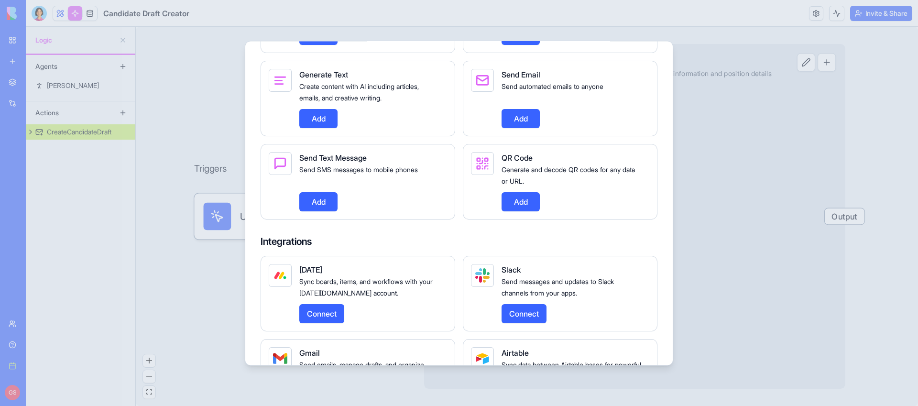
click at [517, 211] on button "Add" at bounding box center [520, 201] width 38 height 19
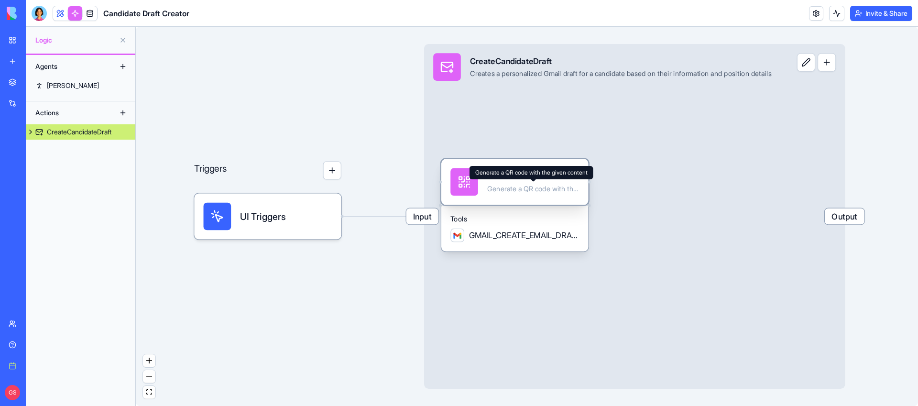
click at [536, 179] on div "Generate a QR code with the given content Generate a QR code with the given con…" at bounding box center [531, 172] width 124 height 13
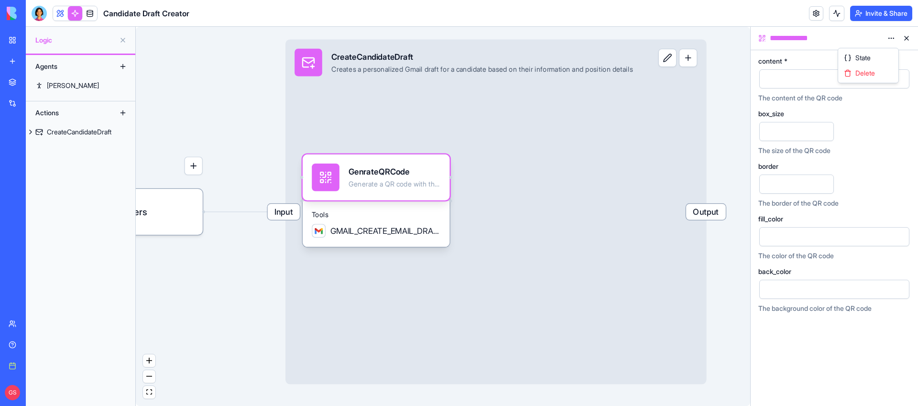
click at [887, 39] on html "**********" at bounding box center [459, 203] width 918 height 406
click at [866, 77] on span "Delete" at bounding box center [865, 73] width 20 height 10
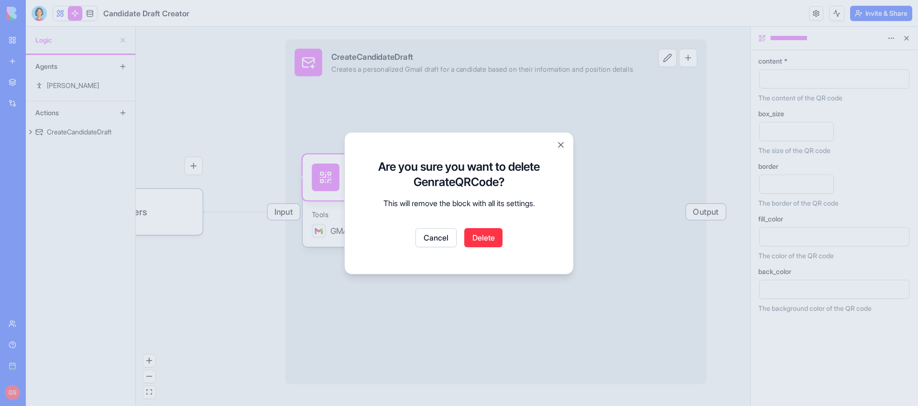
click at [473, 231] on button "Delete" at bounding box center [483, 237] width 38 height 19
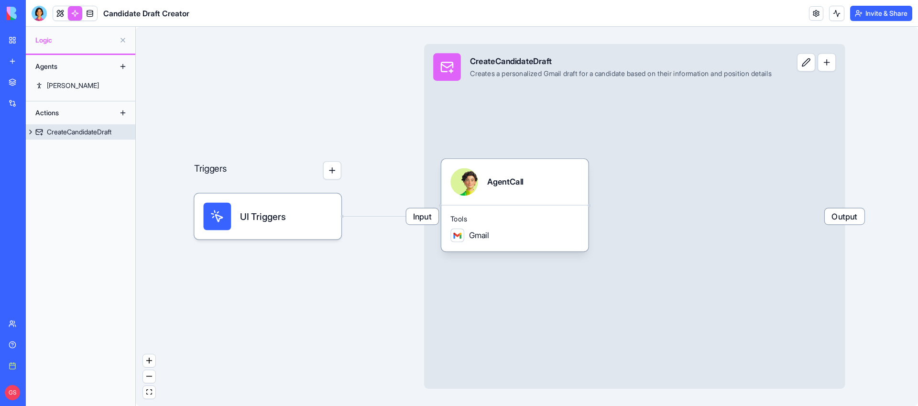
click at [835, 65] on button "button" at bounding box center [826, 62] width 18 height 18
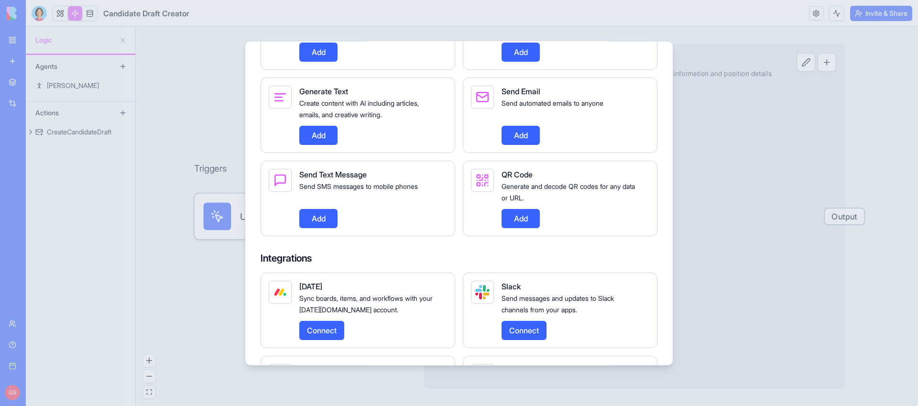
scroll to position [587, 0]
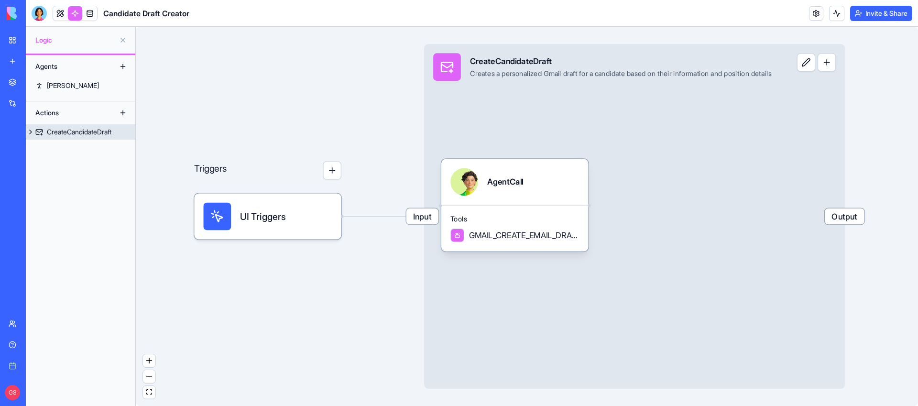
click at [835, 62] on button "button" at bounding box center [826, 62] width 18 height 18
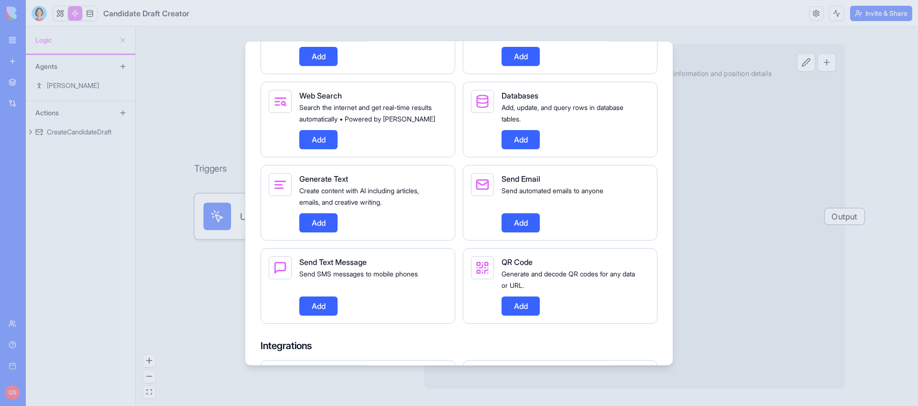
scroll to position [586, 0]
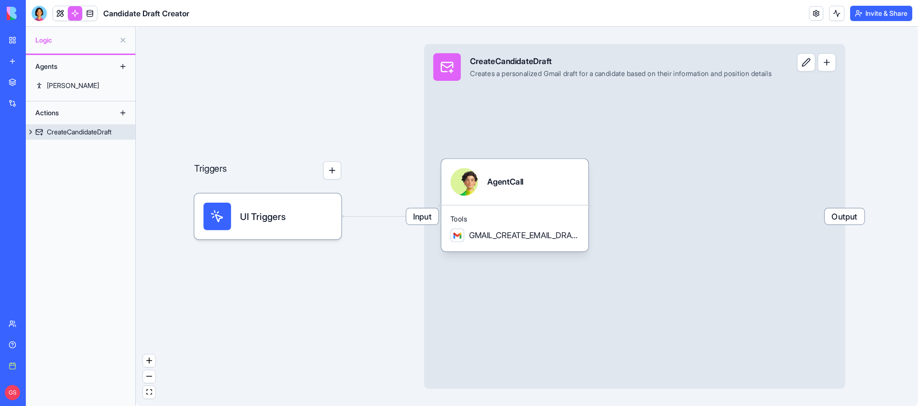
click at [835, 63] on button "button" at bounding box center [826, 62] width 18 height 18
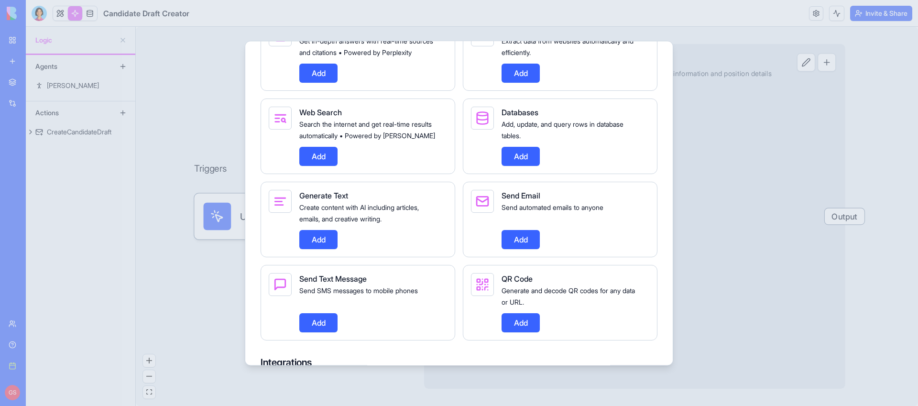
scroll to position [536, 0]
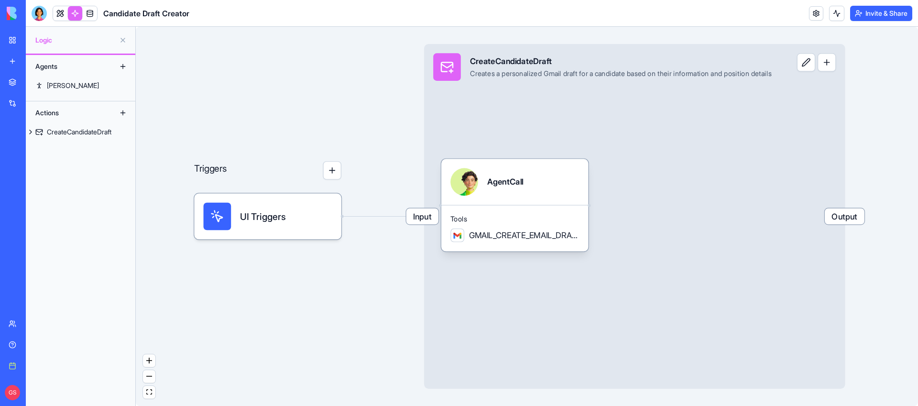
click at [35, 84] on div "Marketplace" at bounding box center [29, 82] width 12 height 10
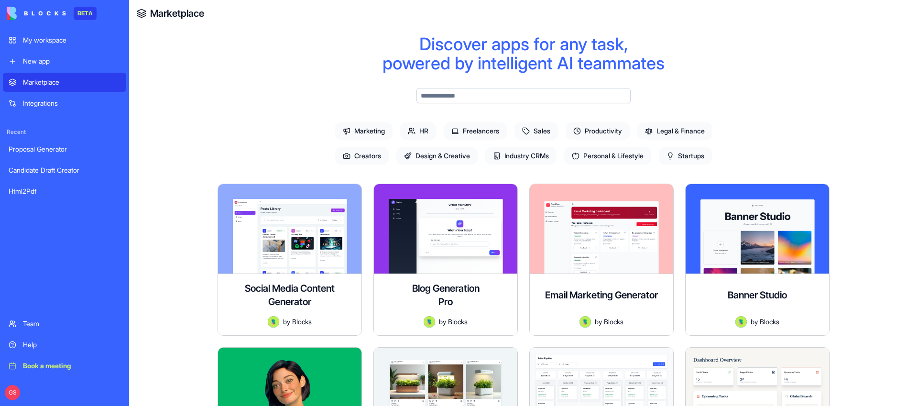
click at [511, 100] on input "text" at bounding box center [523, 95] width 214 height 15
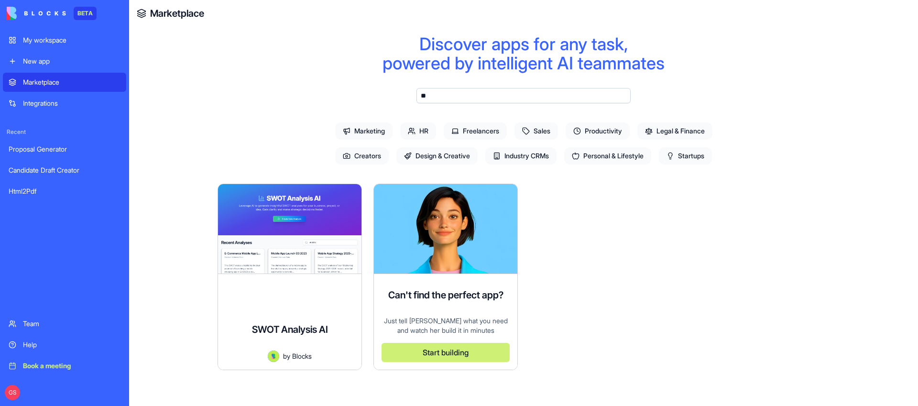
type input "*"
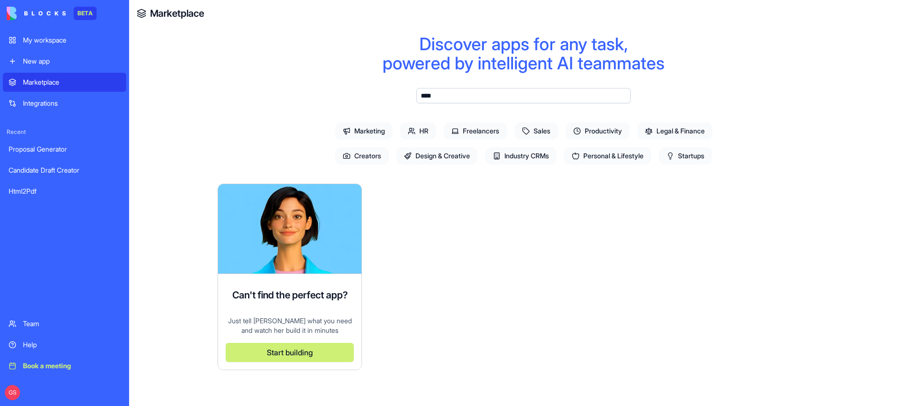
type input "*****"
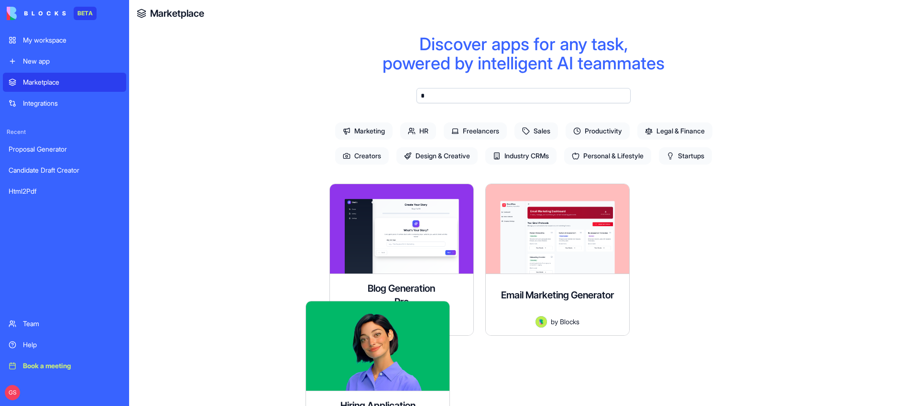
type input "**"
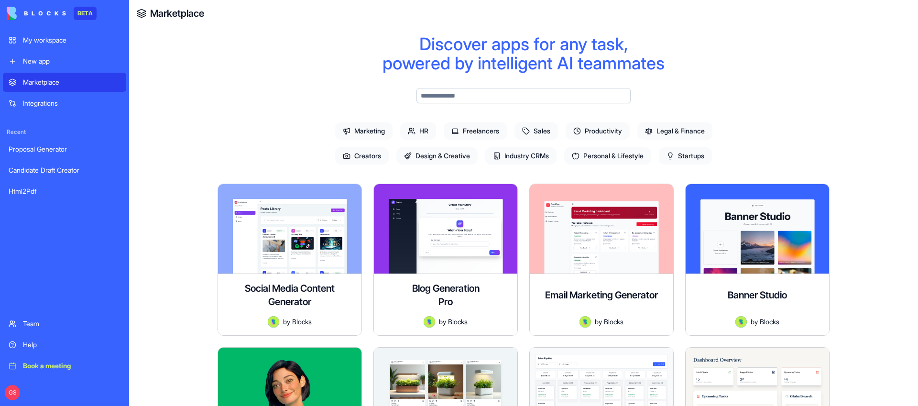
click at [68, 41] on div "My workspace" at bounding box center [71, 40] width 97 height 10
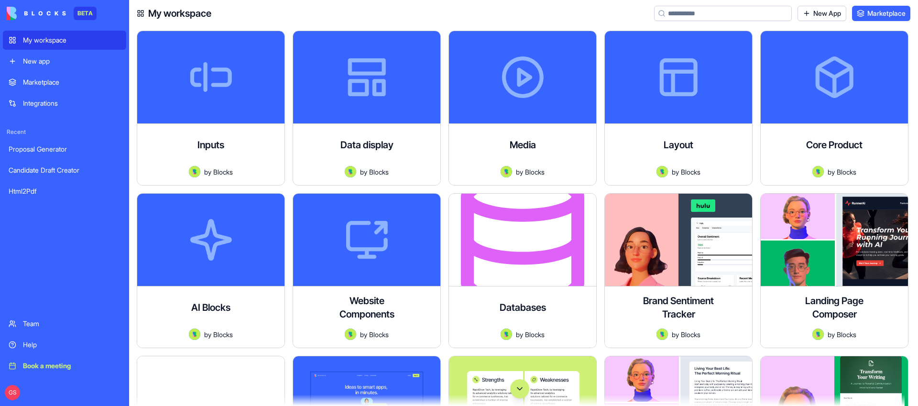
click at [717, 12] on input at bounding box center [723, 13] width 138 height 15
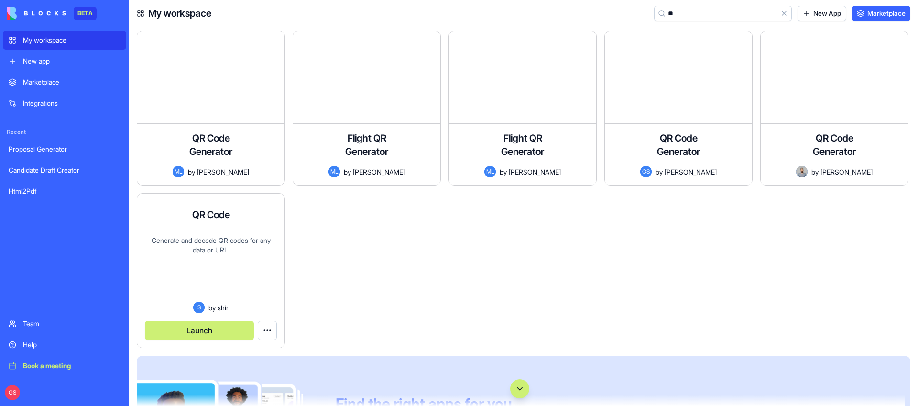
type input "**"
click at [198, 332] on button "Launch" at bounding box center [199, 330] width 109 height 19
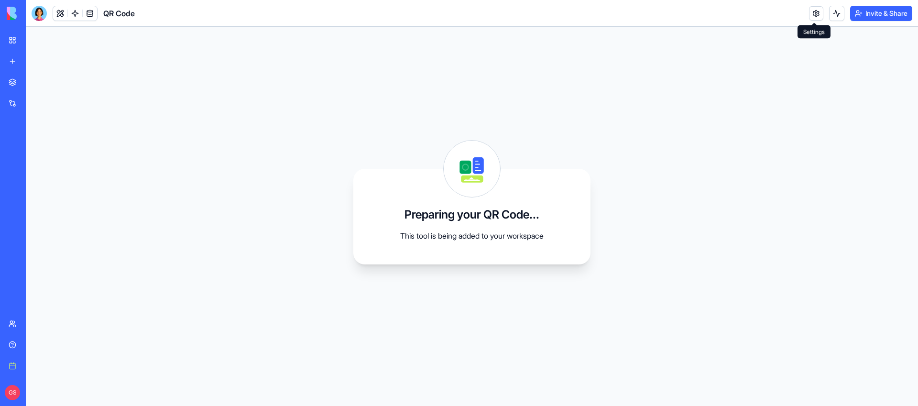
click at [817, 13] on link at bounding box center [816, 13] width 14 height 14
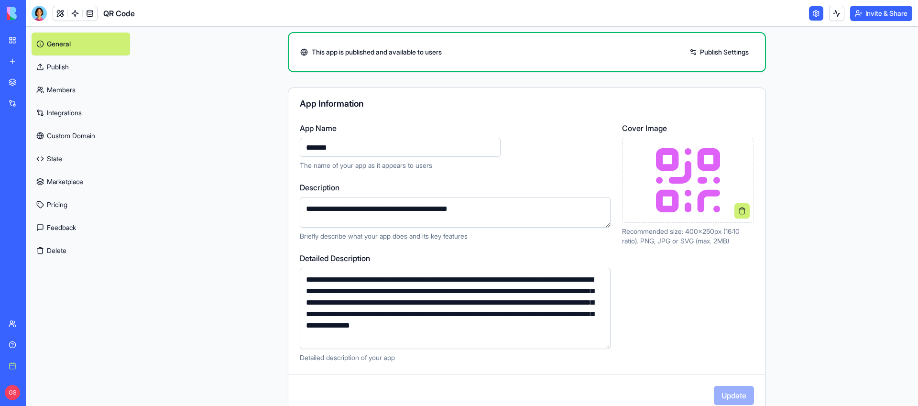
scroll to position [60, 0]
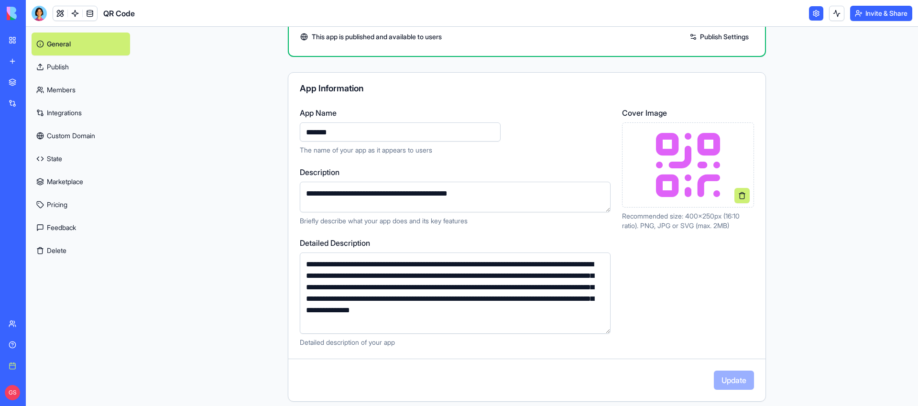
click at [71, 66] on link "Publish" at bounding box center [81, 66] width 98 height 23
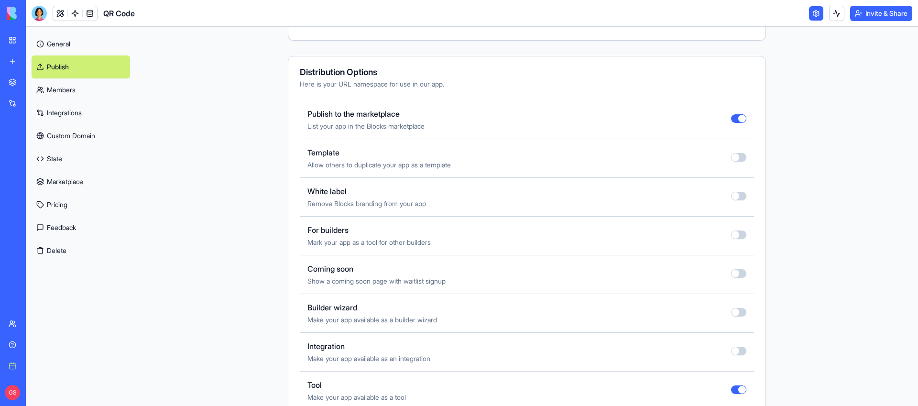
scroll to position [241, 0]
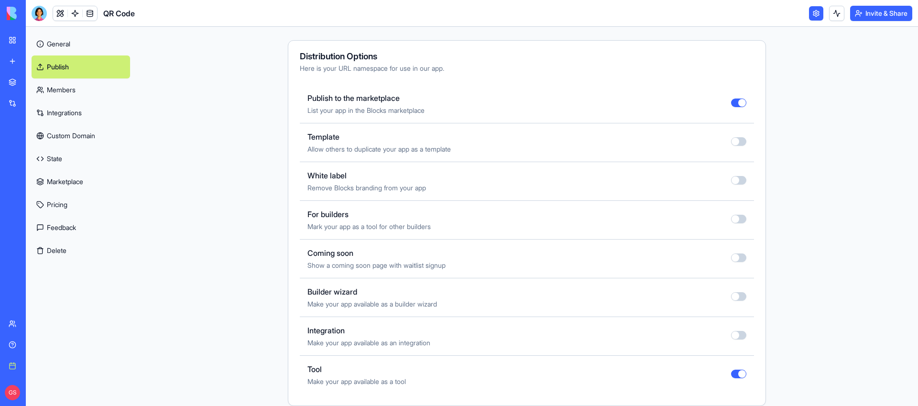
click at [52, 158] on link "State" at bounding box center [81, 158] width 98 height 23
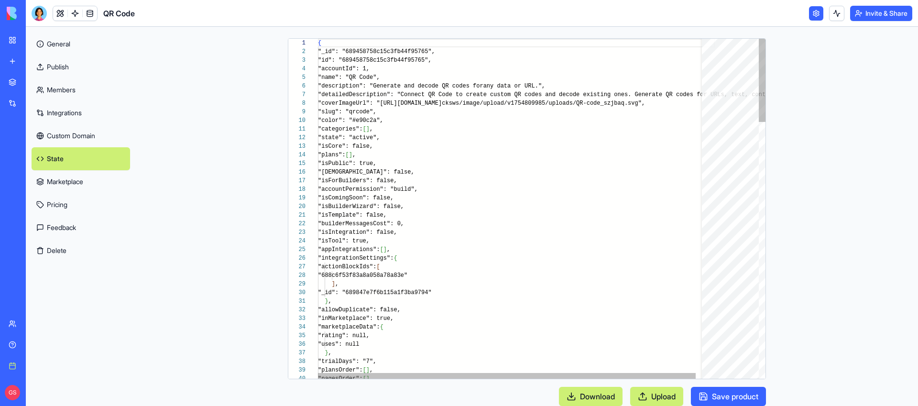
scroll to position [52, 0]
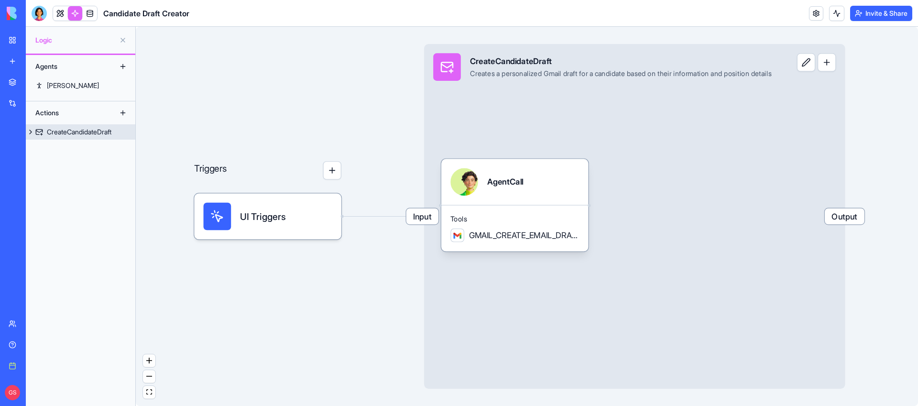
click at [835, 57] on button "button" at bounding box center [826, 62] width 18 height 18
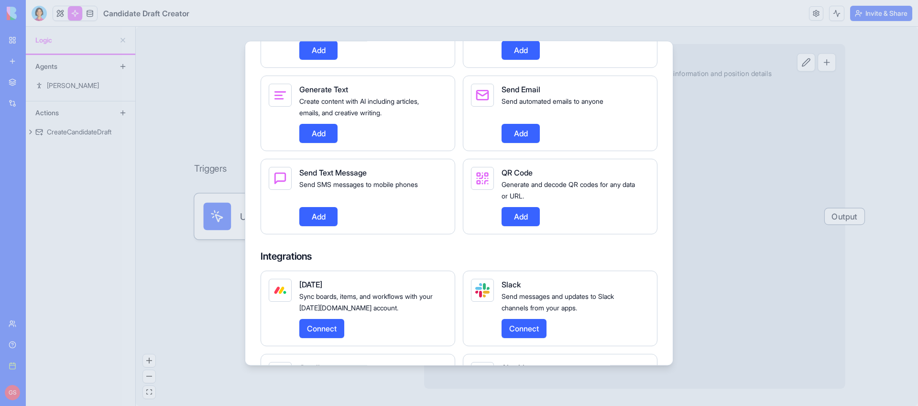
scroll to position [578, 0]
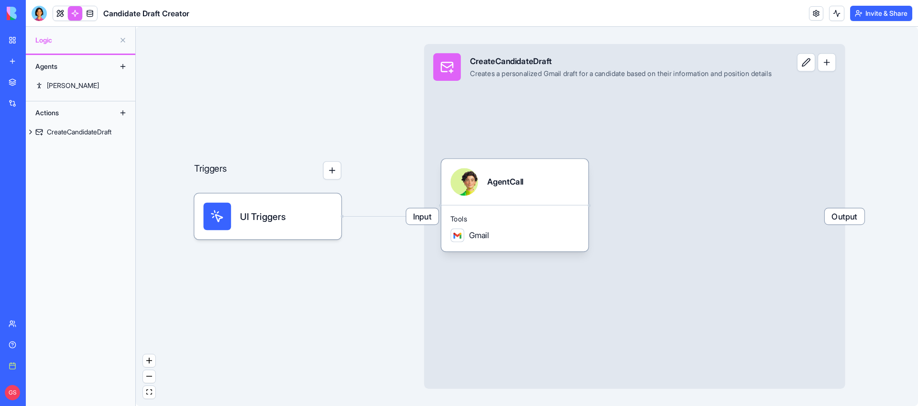
click at [835, 65] on button "button" at bounding box center [826, 62] width 18 height 18
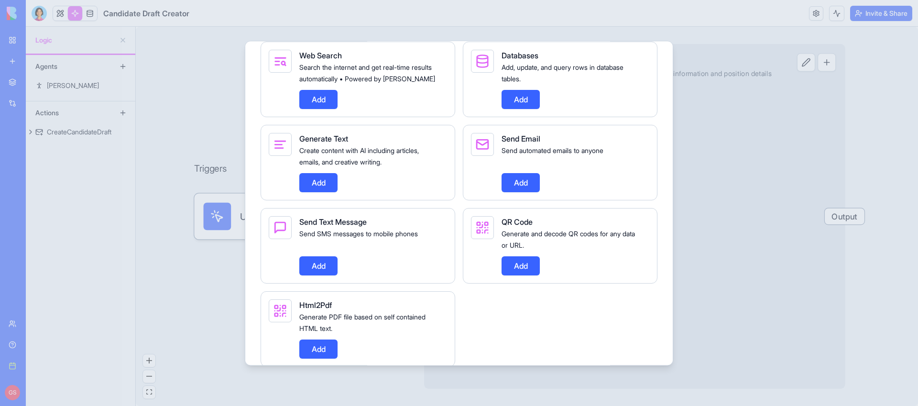
scroll to position [577, 0]
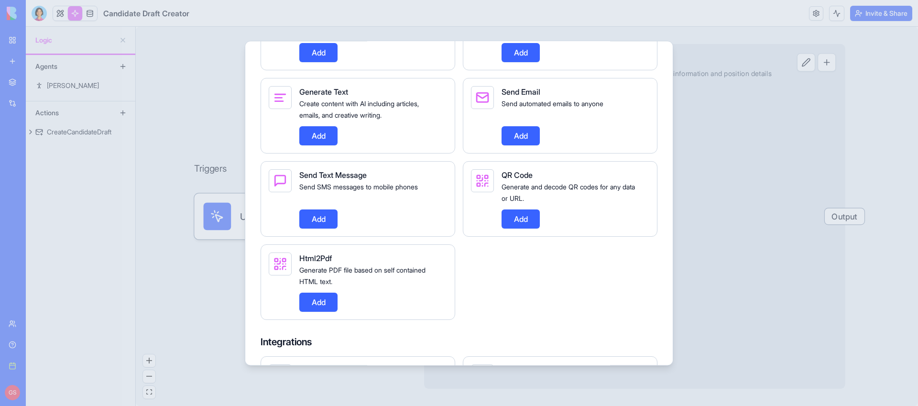
click at [312, 312] on button "Add" at bounding box center [318, 301] width 38 height 19
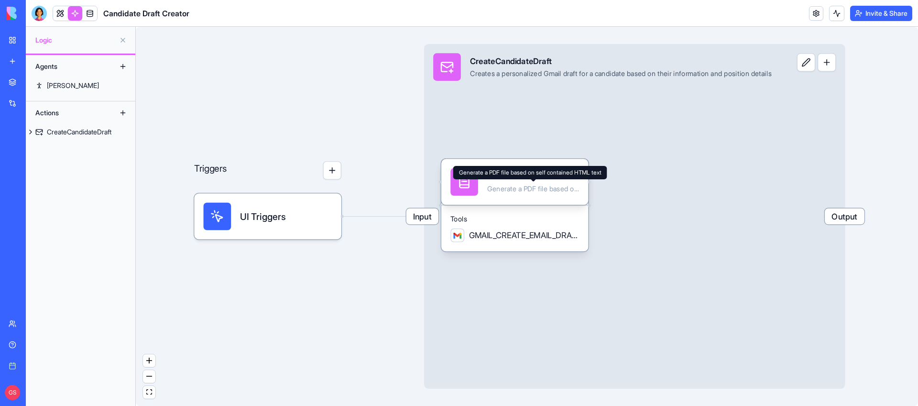
click at [543, 178] on div "Generate a PDF file based on self contained HTML text Generate a PDF file based…" at bounding box center [530, 172] width 154 height 13
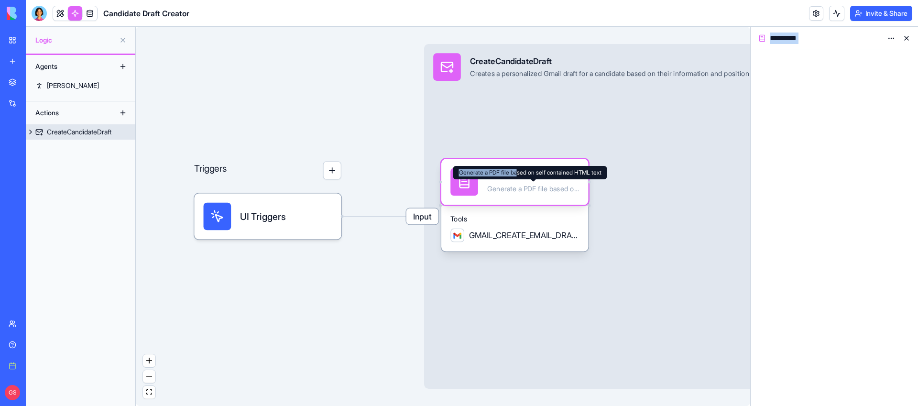
drag, startPoint x: 519, startPoint y: 174, endPoint x: 624, endPoint y: 131, distance: 113.2
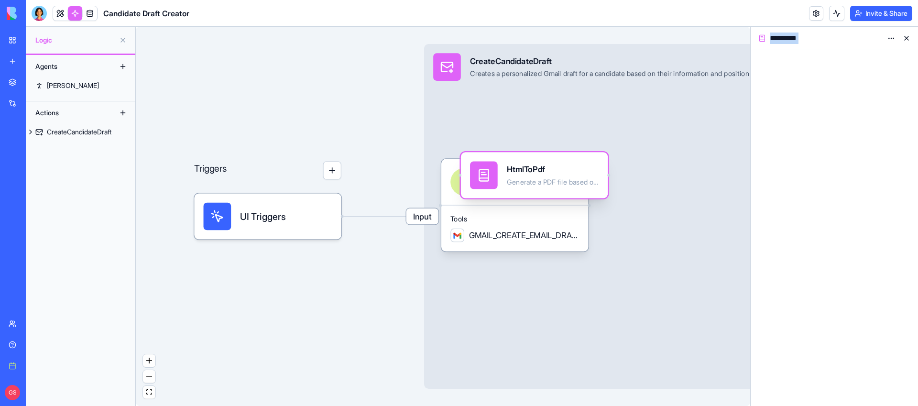
drag, startPoint x: 563, startPoint y: 163, endPoint x: 640, endPoint y: 123, distance: 86.6
click at [598, 163] on div "HtmlToPdf" at bounding box center [553, 168] width 92 height 11
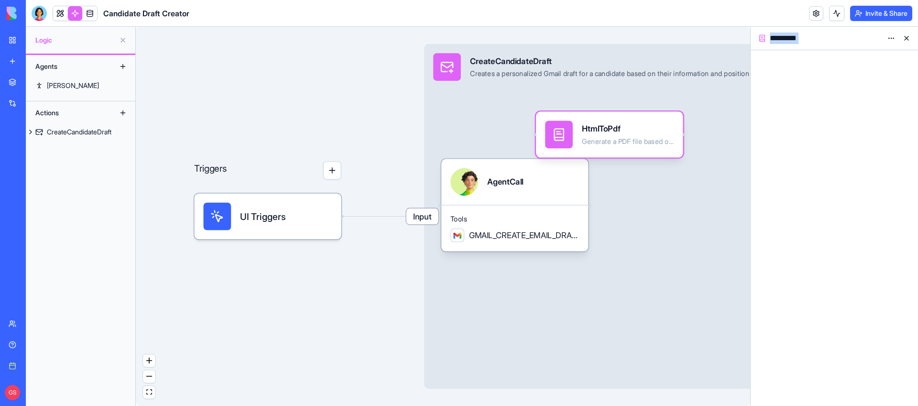
click at [890, 36] on html "BETA My workspace New app Marketplace Integrations Recent Proposal Generator Ca…" at bounding box center [459, 203] width 918 height 406
click at [871, 71] on span "Delete" at bounding box center [865, 73] width 20 height 10
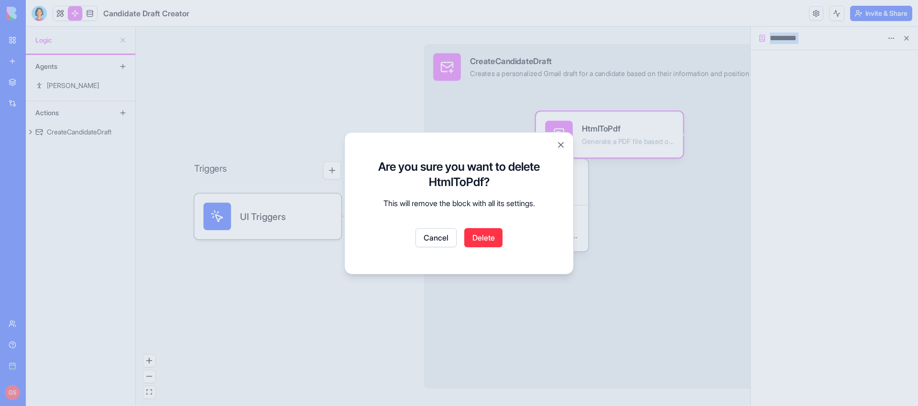
click at [487, 238] on button "Delete" at bounding box center [483, 237] width 38 height 19
